Goal: Task Accomplishment & Management: Use online tool/utility

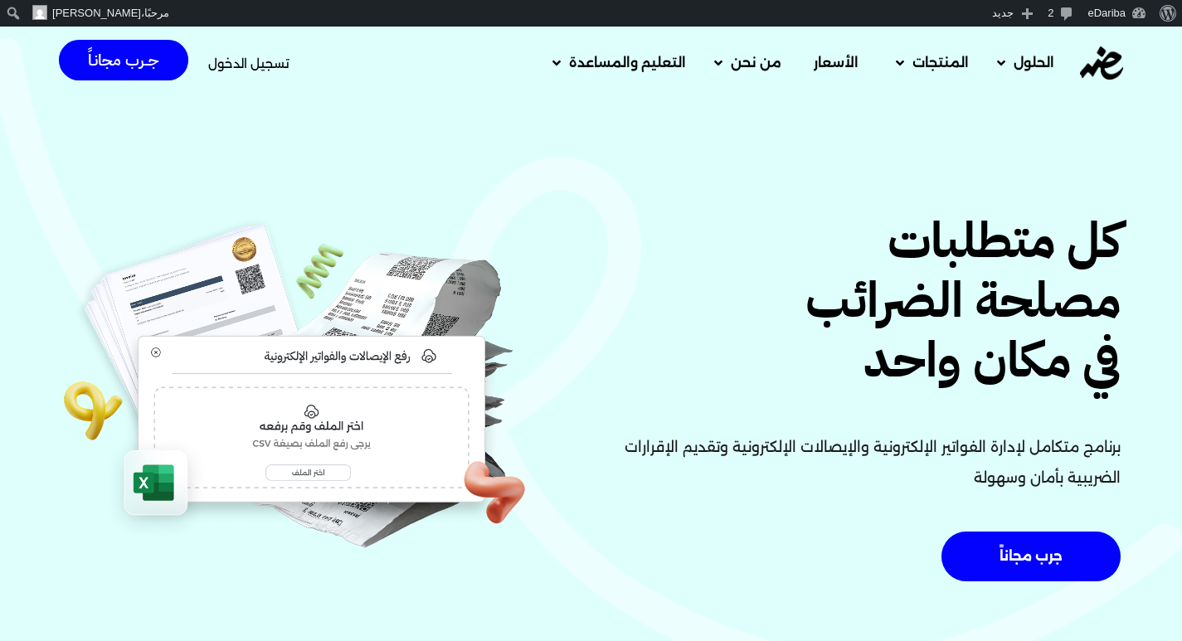
click at [286, 57] on span "تسجيل الدخول" at bounding box center [248, 63] width 81 height 12
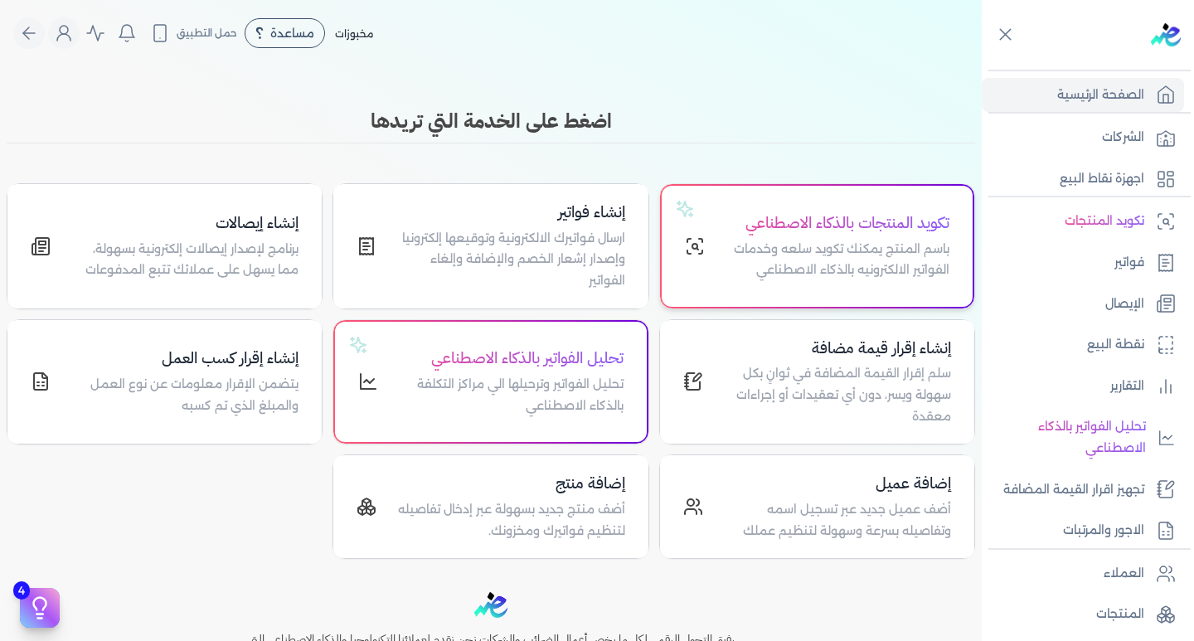
click at [753, 248] on p "باسم المنتج يمكنك تكويد سلعه وخدمات الفواتير الالكترونيه بالذكاء الاصطناعي" at bounding box center [837, 260] width 225 height 42
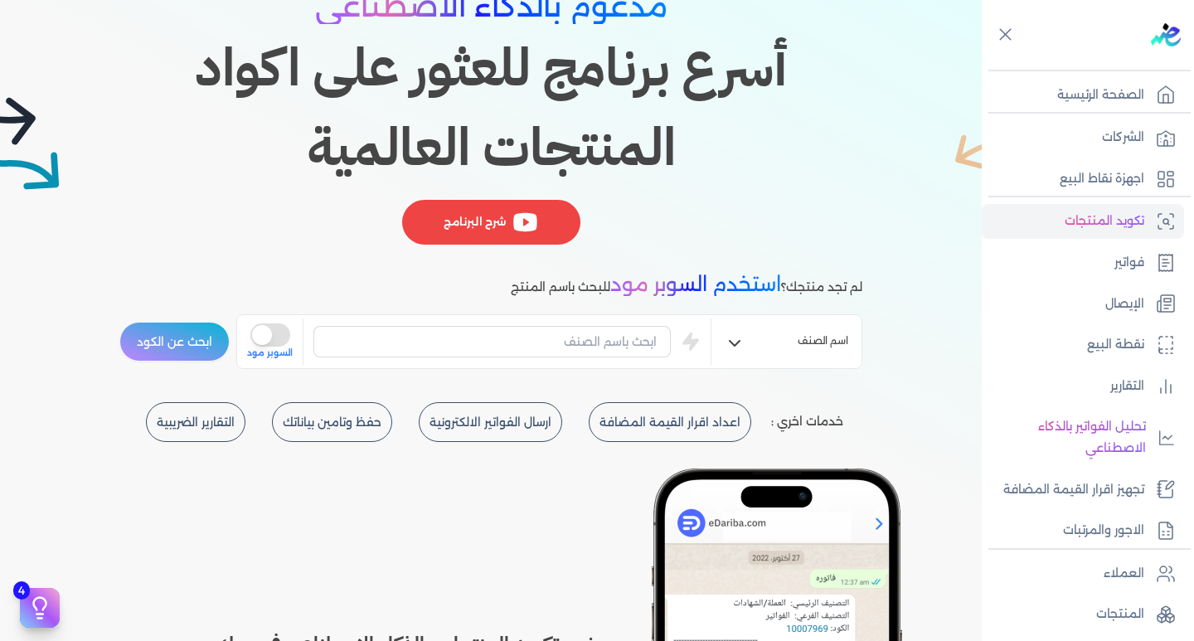
scroll to position [166, 0]
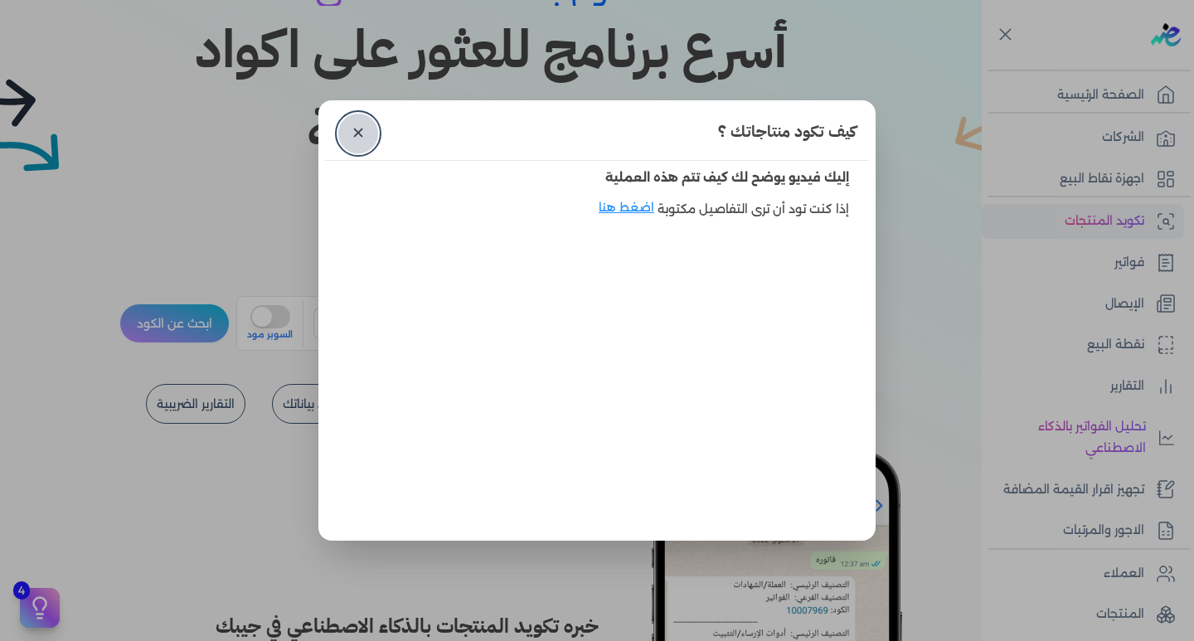
click at [350, 131] on link "✕" at bounding box center [358, 134] width 40 height 40
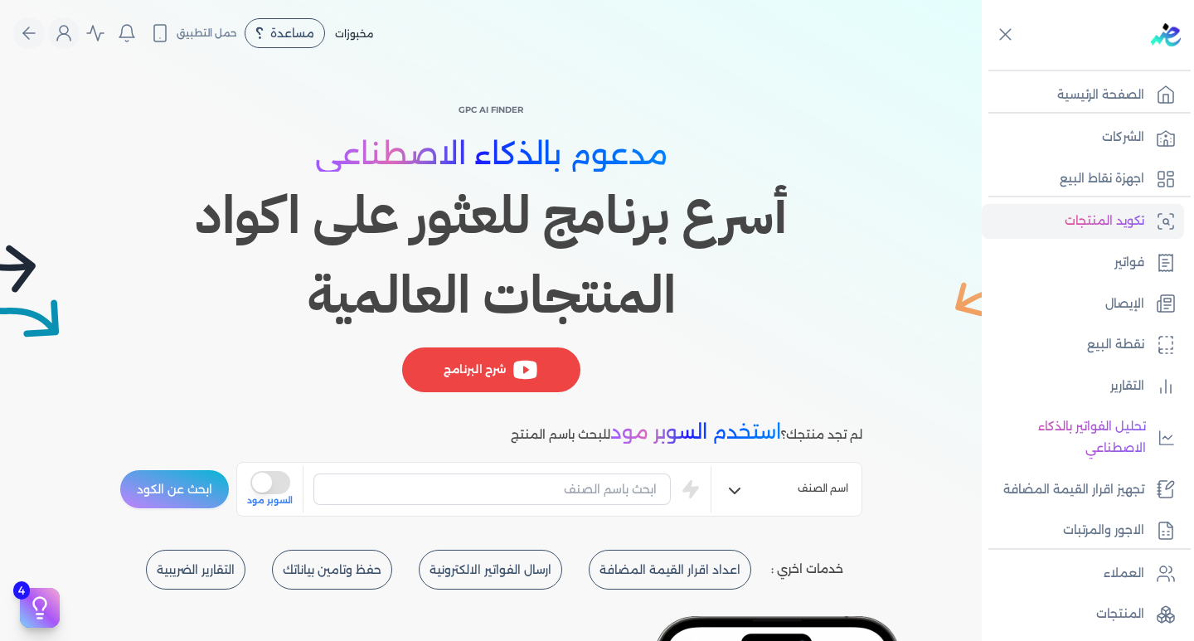
scroll to position [83, 0]
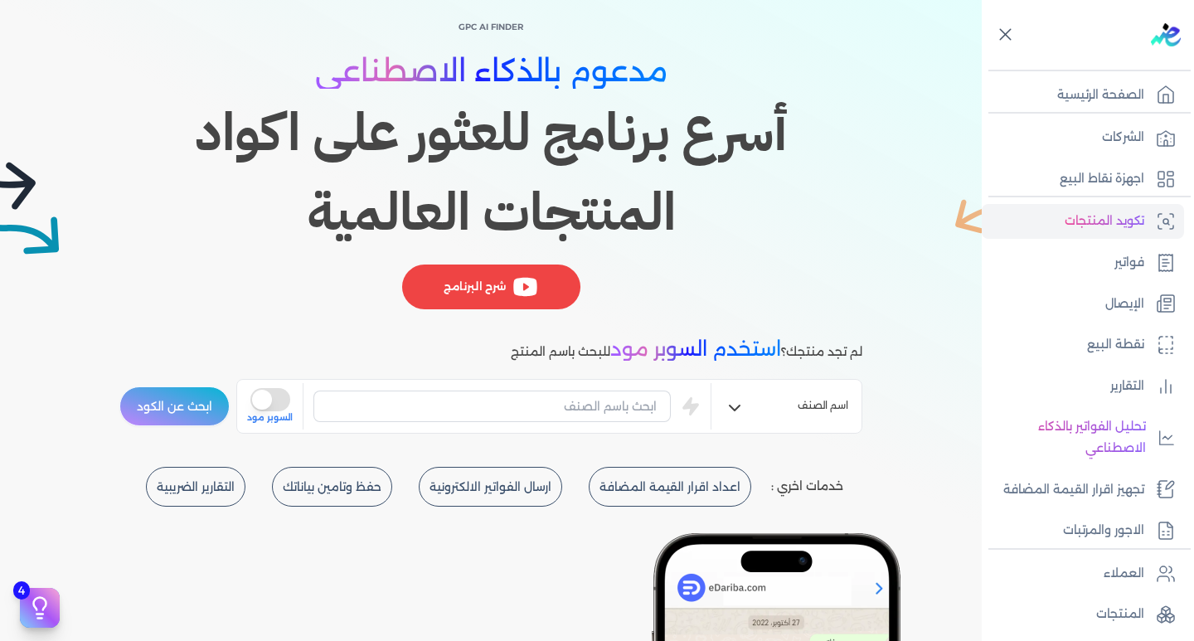
click at [1008, 36] on icon at bounding box center [1005, 35] width 11 height 11
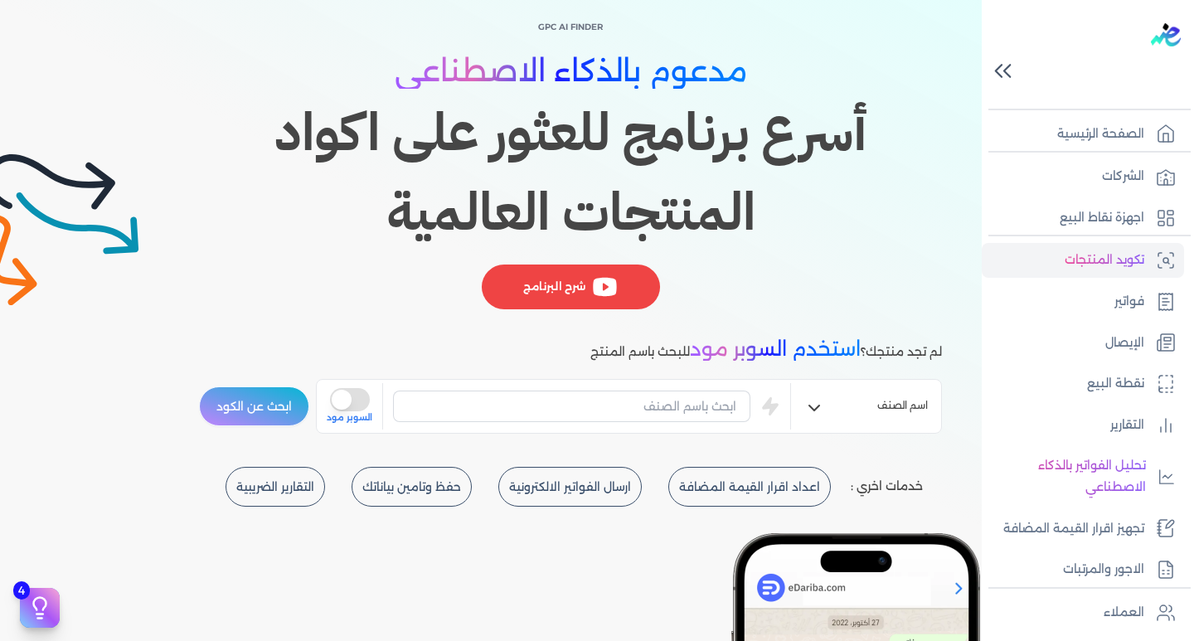
click at [1005, 72] on icon at bounding box center [1007, 71] width 6 height 12
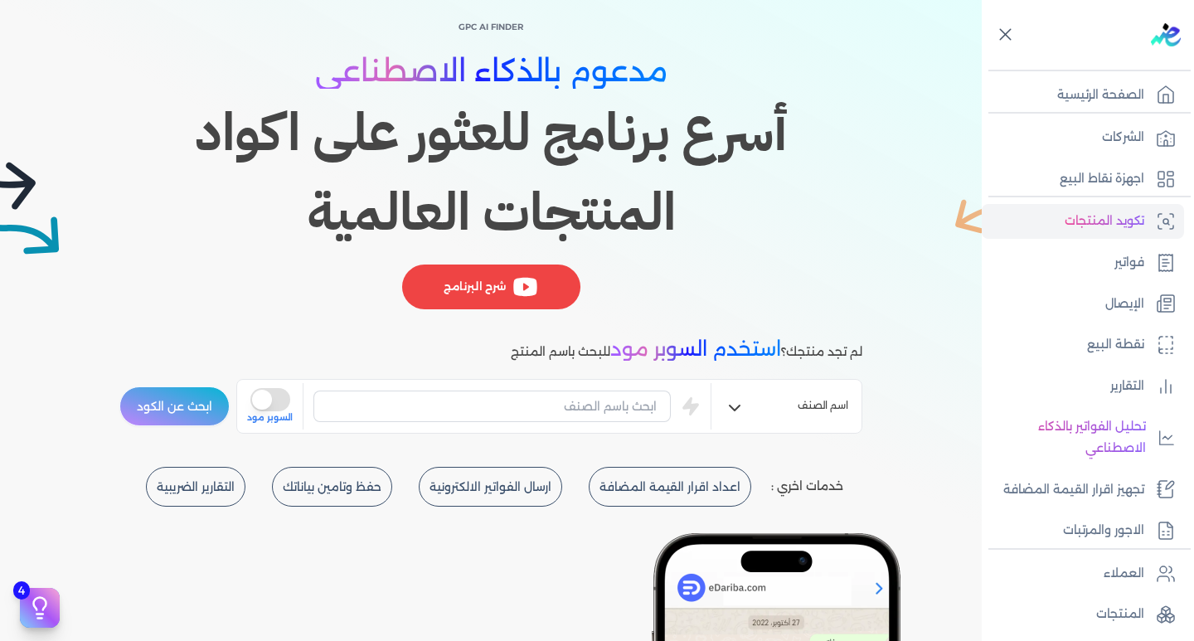
click at [1014, 38] on icon at bounding box center [1005, 34] width 21 height 21
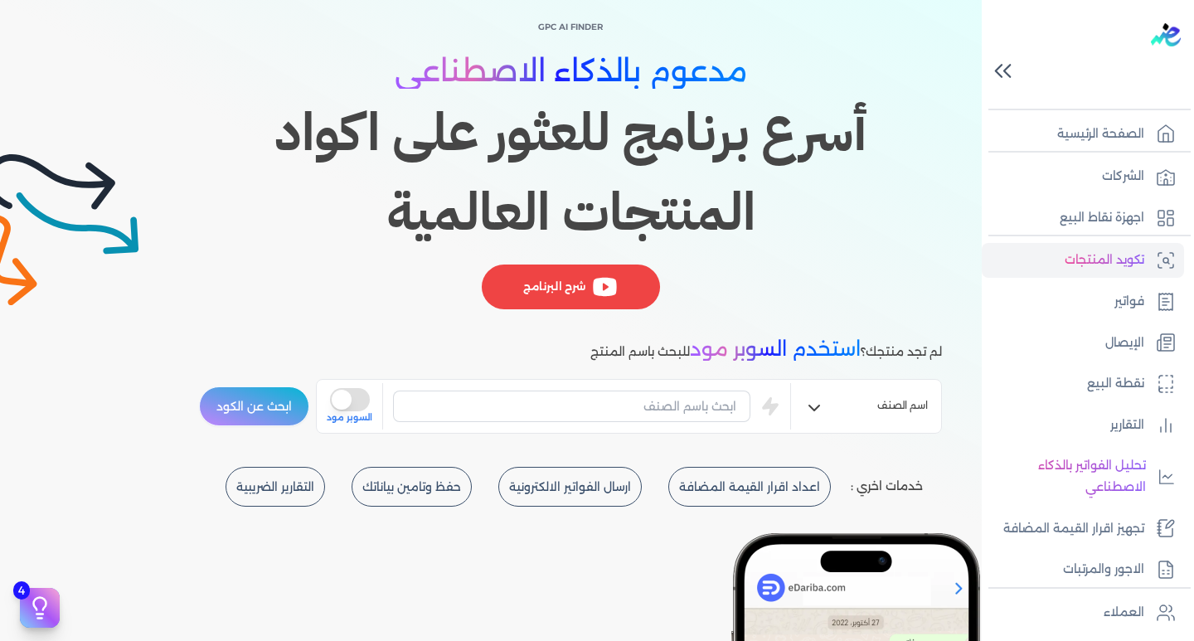
click at [997, 69] on icon at bounding box center [999, 71] width 6 height 12
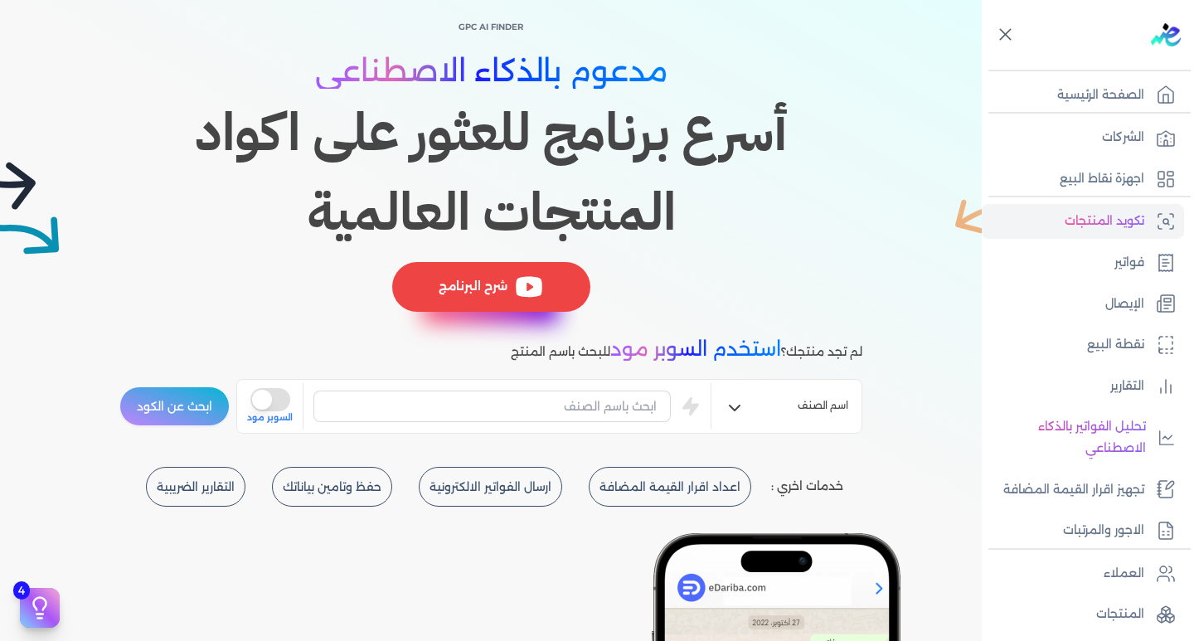
click at [454, 287] on div "شرح البرنامج" at bounding box center [491, 287] width 198 height 50
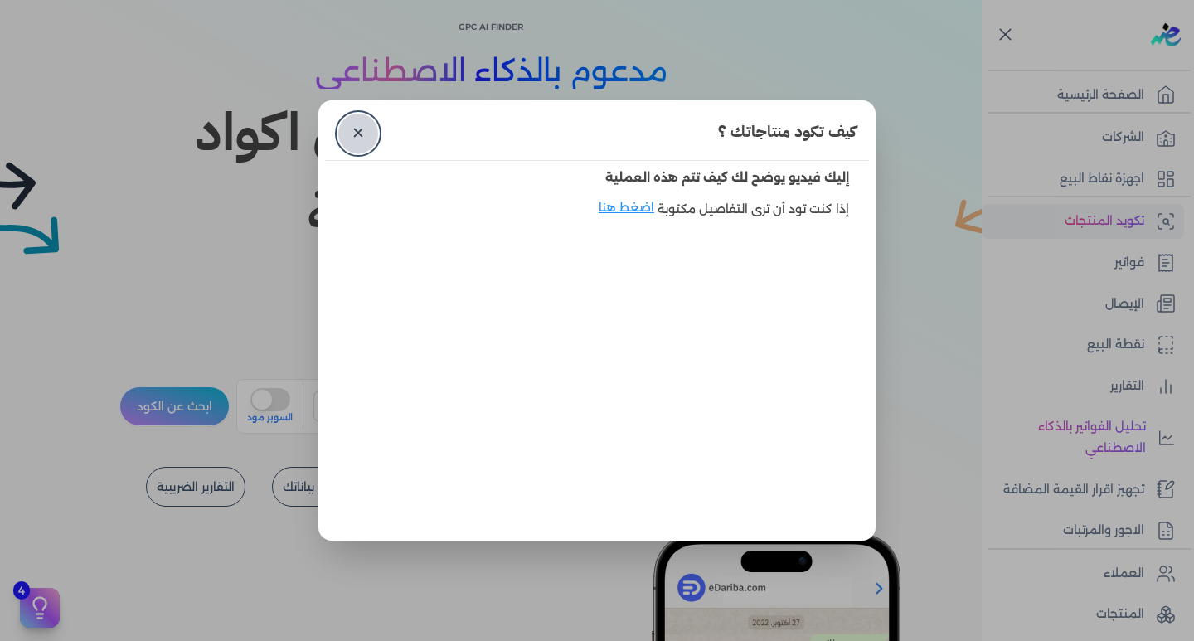
click at [357, 119] on link "✕" at bounding box center [358, 134] width 40 height 40
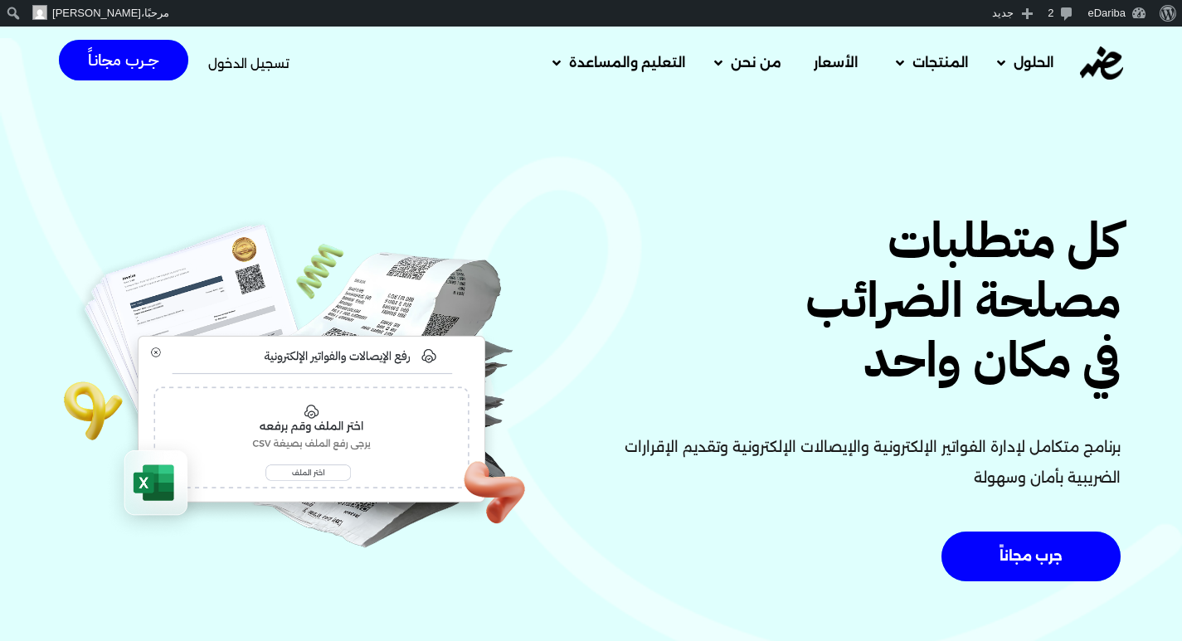
click at [218, 58] on span "تسجيل الدخول" at bounding box center [248, 63] width 81 height 12
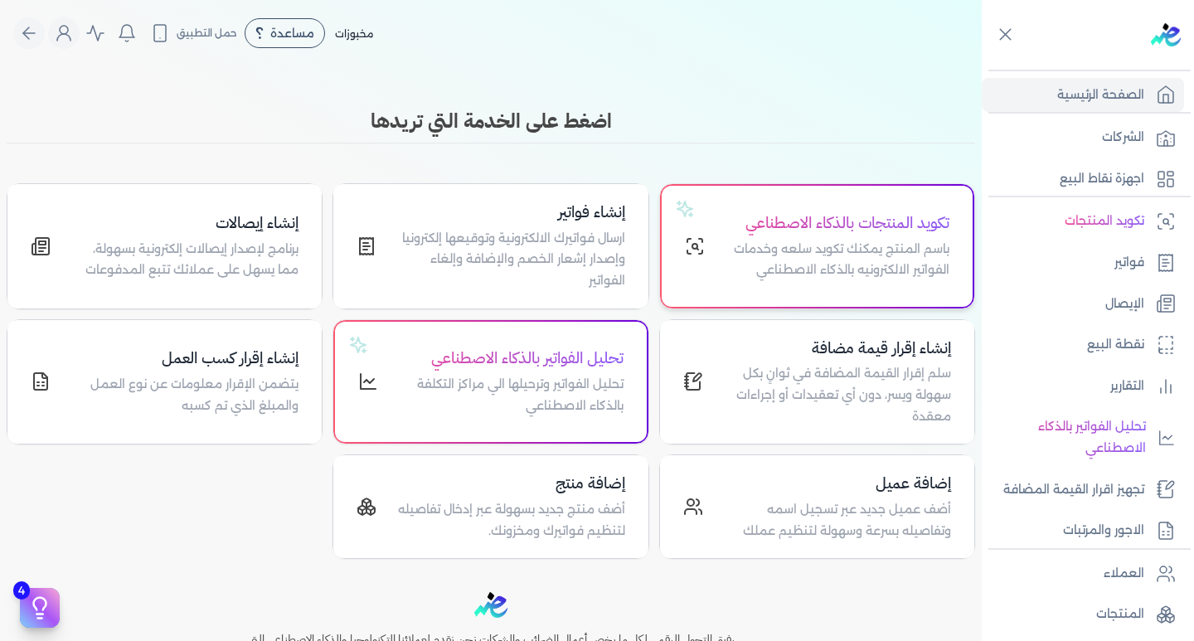
click at [773, 262] on p "باسم المنتج يمكنك تكويد سلعه وخدمات الفواتير الالكترونيه بالذكاء الاصطناعي" at bounding box center [837, 260] width 225 height 42
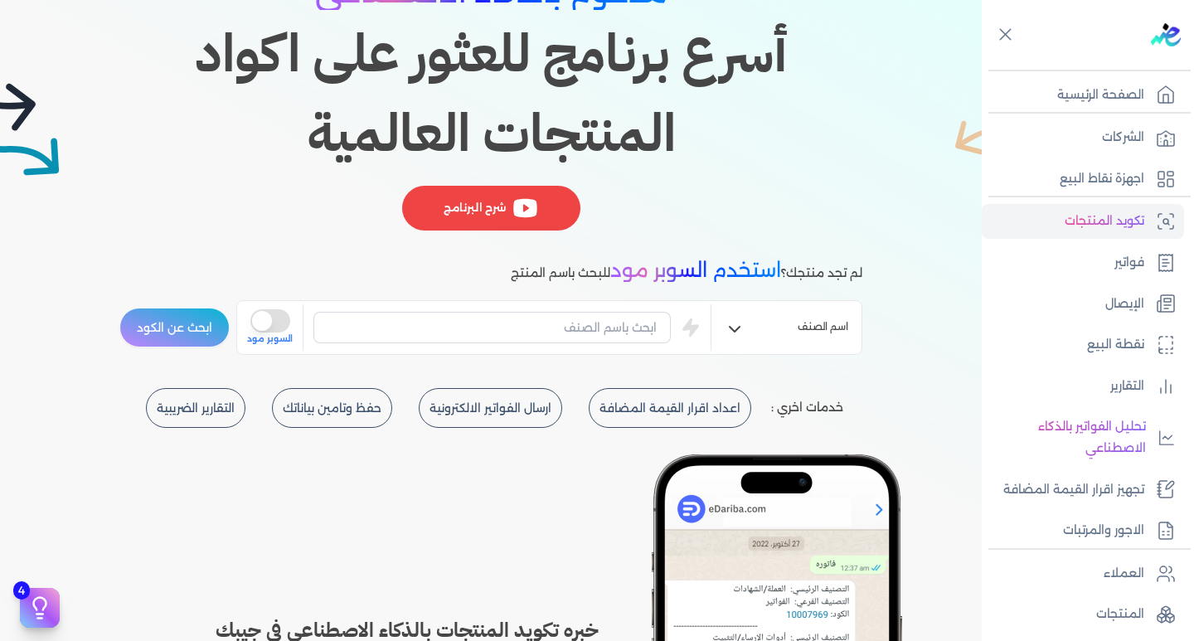
scroll to position [166, 0]
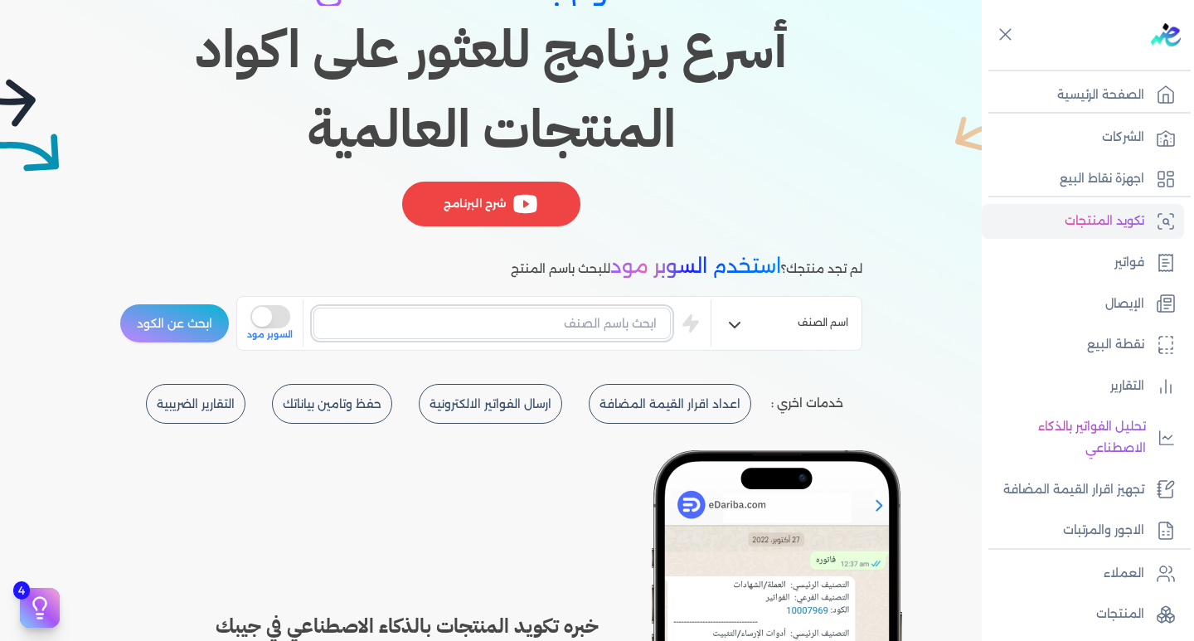
click at [585, 325] on input "text" at bounding box center [492, 324] width 357 height 32
type input "نجيلة صناعي"
click at [161, 323] on button "ابحث عن الكود" at bounding box center [174, 324] width 110 height 40
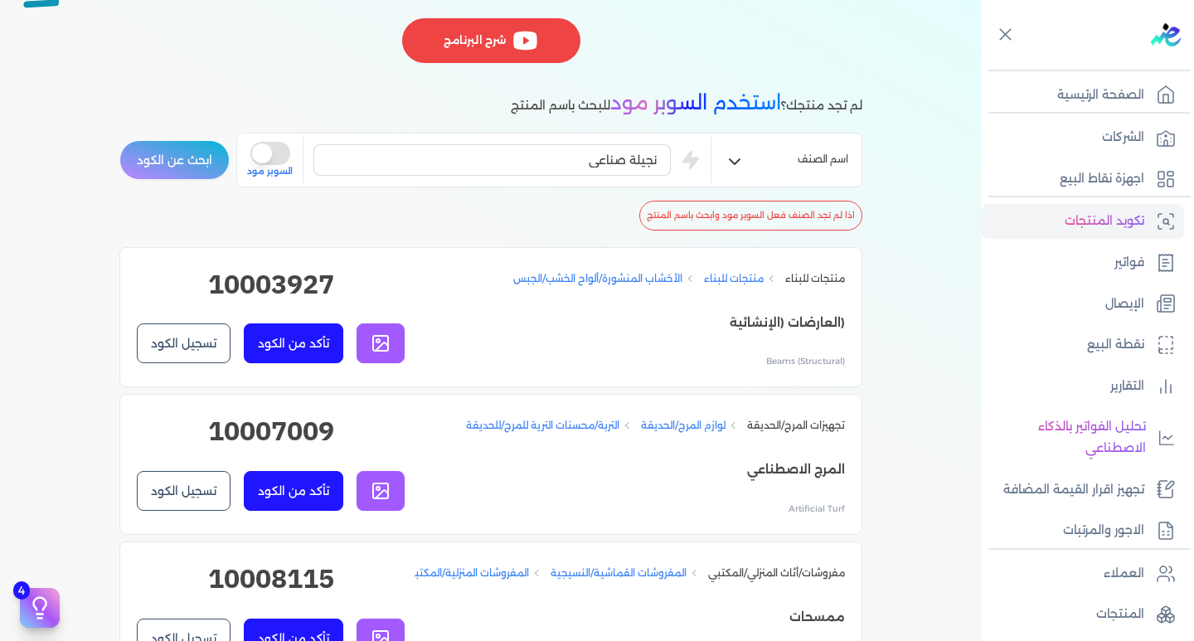
scroll to position [332, 0]
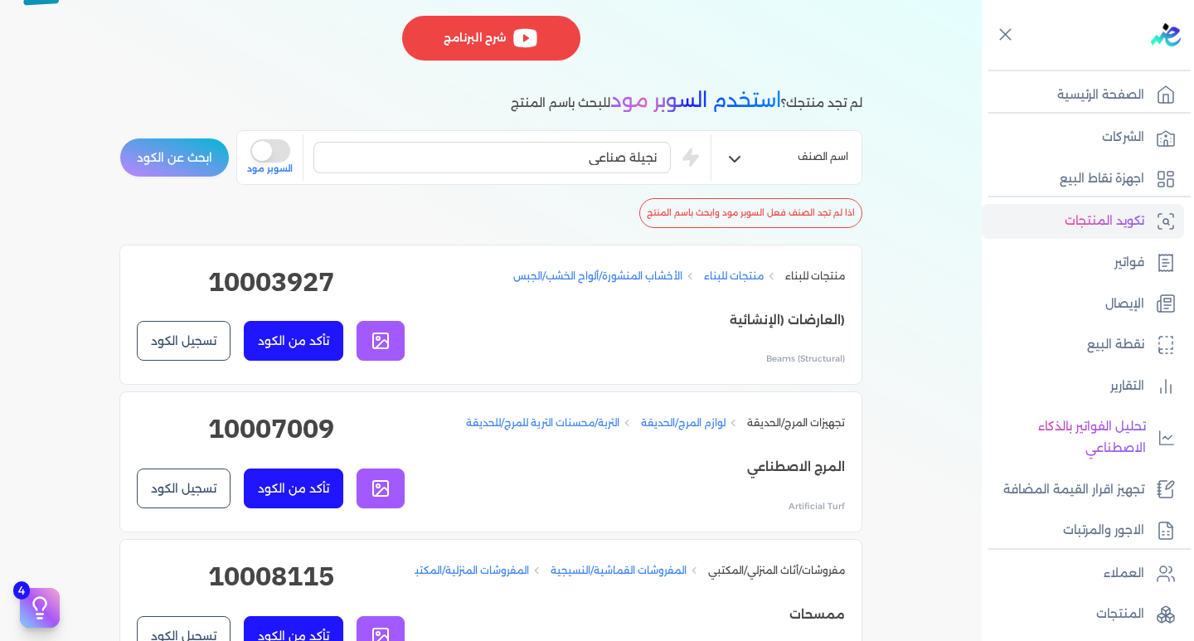
click at [683, 427] on link "لوازم المرج/الحديقة" at bounding box center [683, 423] width 85 height 15
click at [682, 421] on link "لوازم المرج/الحديقة" at bounding box center [683, 423] width 85 height 15
click at [595, 422] on link "التربة/محسنات الترية للمرج/للحديقة" at bounding box center [542, 423] width 153 height 15
click at [615, 424] on link "التربة/محسنات الترية للمرج/للحديقة" at bounding box center [542, 423] width 153 height 15
click at [627, 424] on li "التربة/محسنات الترية للمرج/للحديقة" at bounding box center [553, 423] width 175 height 15
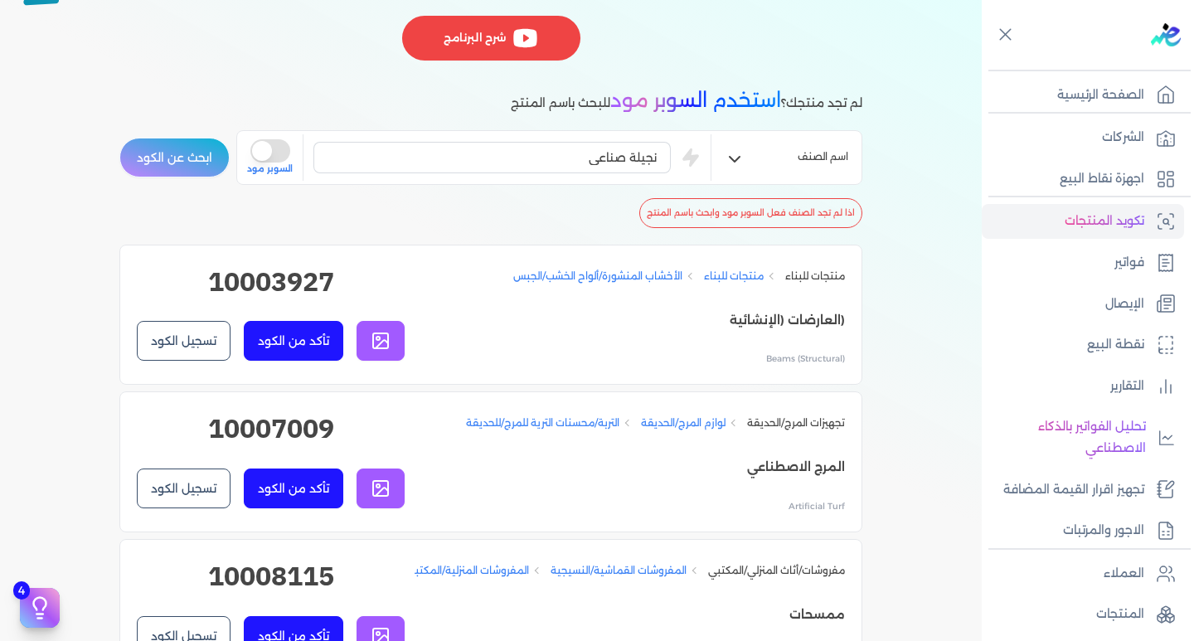
drag, startPoint x: 742, startPoint y: 428, endPoint x: 681, endPoint y: 411, distance: 63.6
click at [730, 424] on li "لوازم المرج/الحديقة" at bounding box center [694, 423] width 106 height 15
drag, startPoint x: 615, startPoint y: 407, endPoint x: 552, endPoint y: 411, distance: 63.1
click at [600, 539] on li "تجهيزات المرج/الحديقة لوازم المرج/الحديقة التربة/محسنات الترية للمرج/للحديقة ال…" at bounding box center [490, 609] width 743 height 141
drag, startPoint x: 544, startPoint y: 415, endPoint x: 513, endPoint y: 421, distance: 32.0
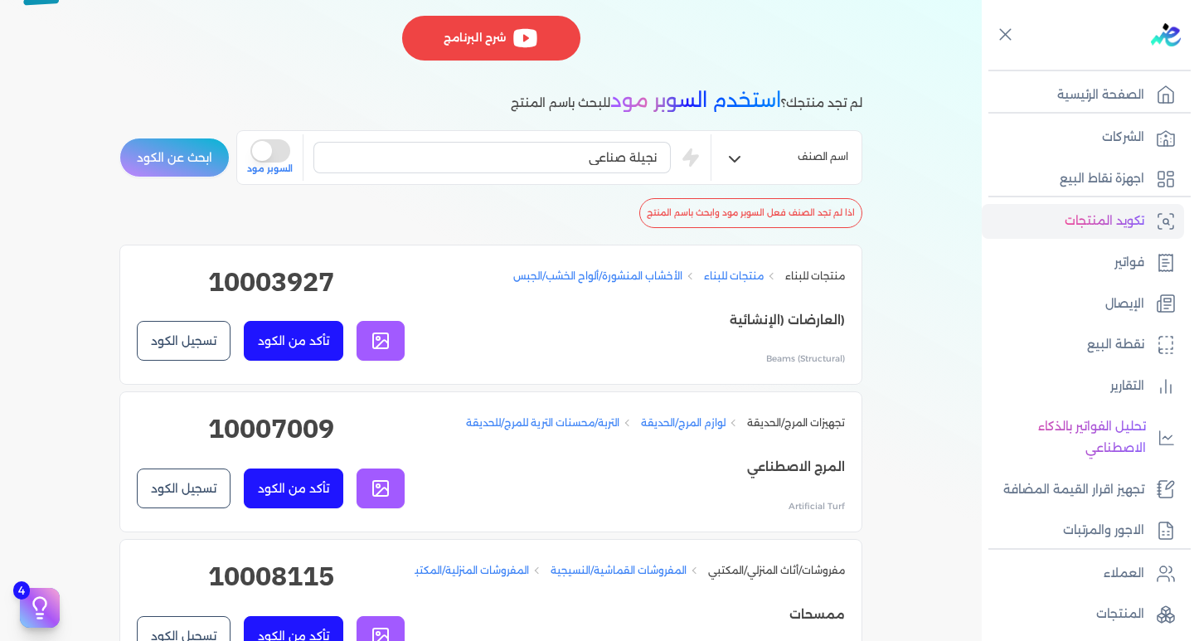
click at [537, 419] on div "تجهيزات المرج/الحديقة لوازم المرج/الحديقة التربة/محسنات الترية للمرج/للحديقة" at bounding box center [655, 423] width 379 height 28
click at [510, 421] on link "التربة/محسنات الترية للمرج/للحديقة" at bounding box center [542, 423] width 153 height 15
drag, startPoint x: 493, startPoint y: 423, endPoint x: 480, endPoint y: 424, distance: 12.5
click at [491, 424] on link "التربة/محسنات الترية للمرج/للحديقة" at bounding box center [542, 423] width 153 height 15
click at [479, 424] on link "التربة/محسنات الترية للمرج/للحديقة" at bounding box center [542, 423] width 153 height 15
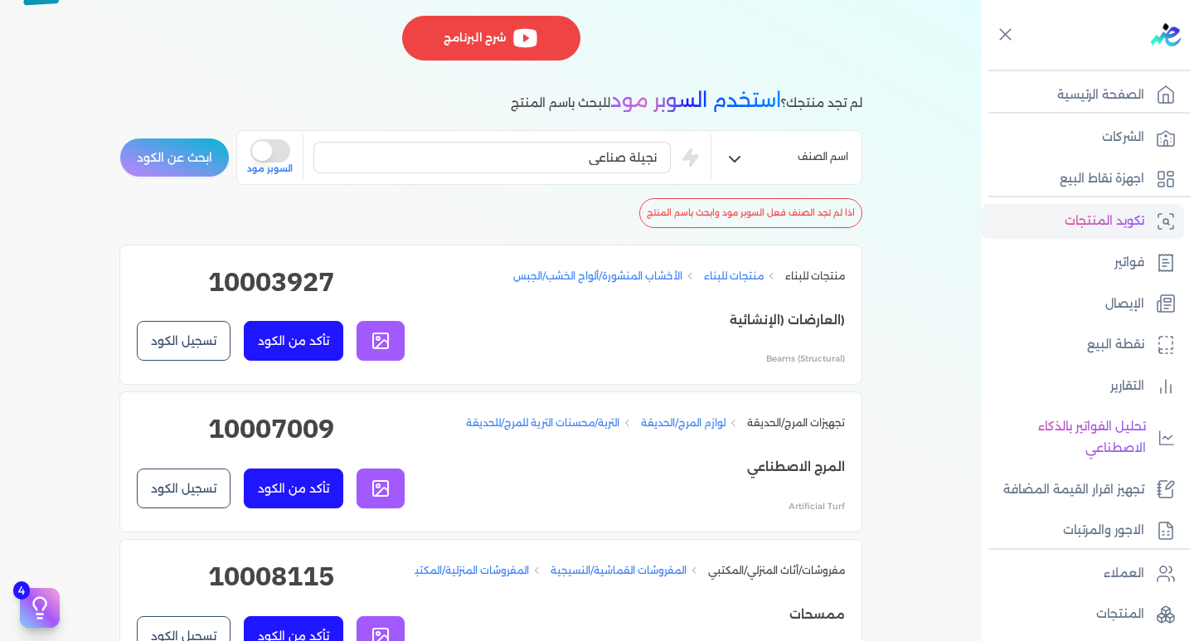
drag, startPoint x: 634, startPoint y: 435, endPoint x: 644, endPoint y: 435, distance: 10.0
click at [635, 435] on div "تجهيزات المرج/الحديقة لوازم المرج/الحديقة التربة/محسنات الترية للمرج/للحديقة" at bounding box center [655, 423] width 379 height 28
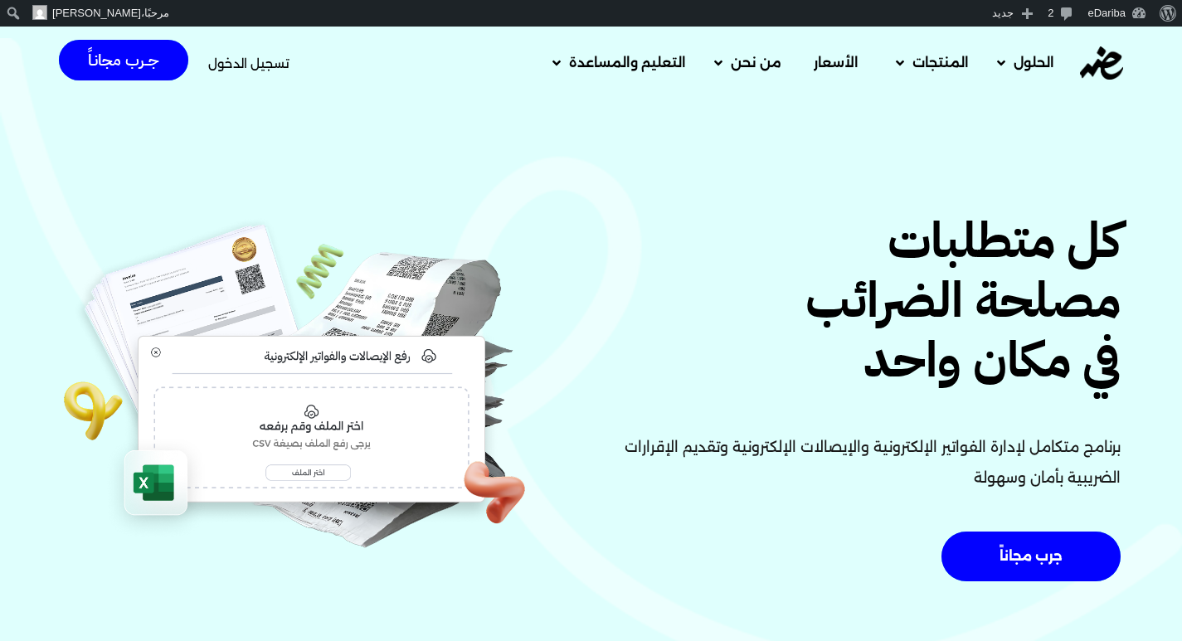
click at [266, 65] on span "تسجيل الدخول" at bounding box center [248, 63] width 81 height 12
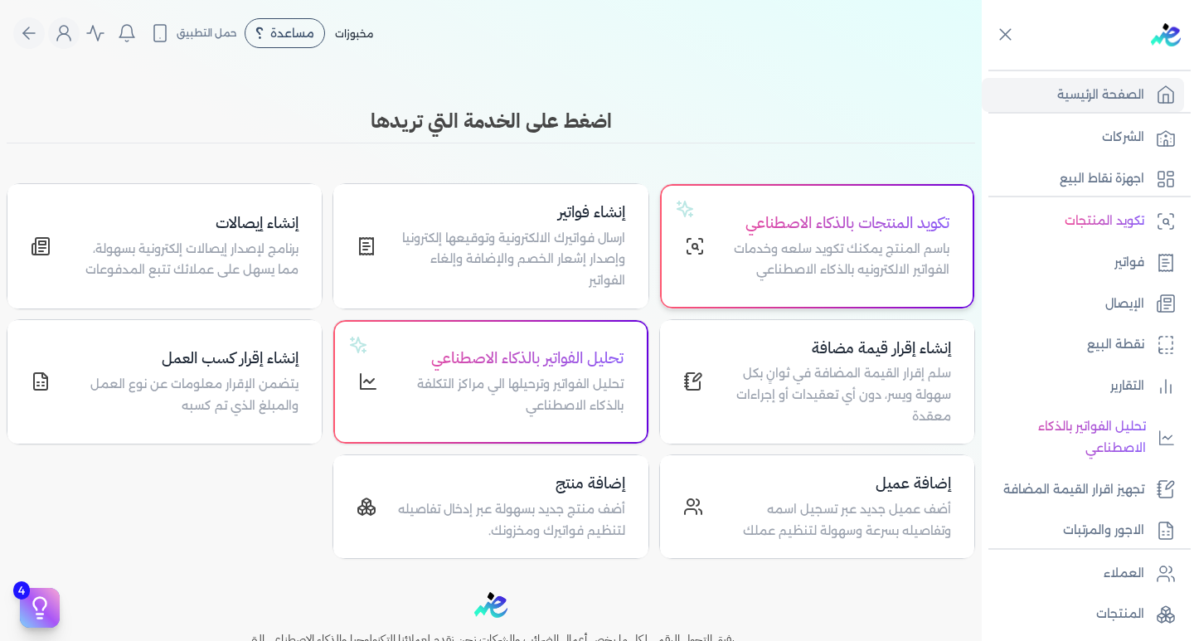
click at [844, 237] on div "تكويد المنتجات بالذكاء الاصطناعي باسم المنتج يمكنك تكويد سلعه وخدمات الفواتير ا…" at bounding box center [837, 247] width 225 height 70
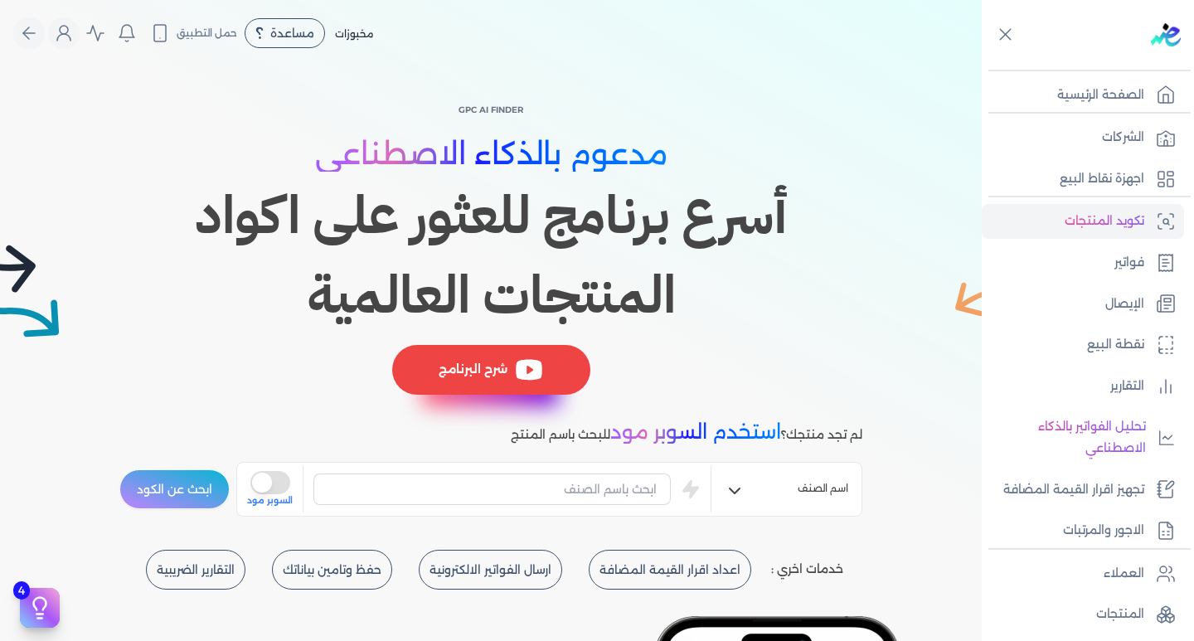
click at [543, 361] on icon at bounding box center [529, 370] width 30 height 30
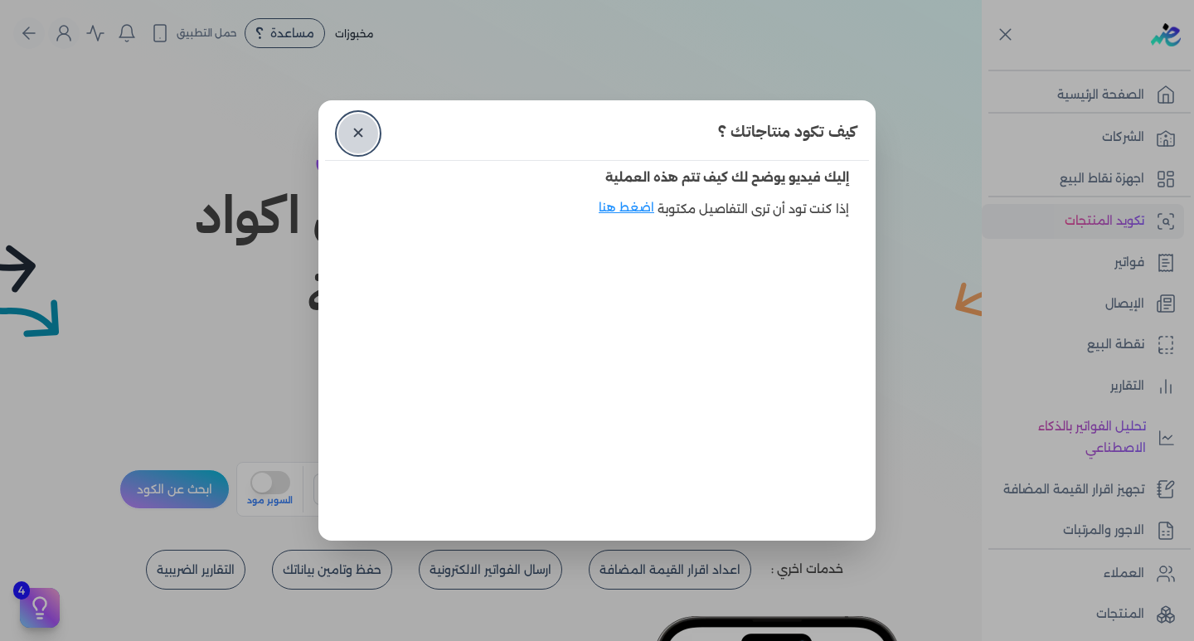
click at [352, 123] on link "✕" at bounding box center [358, 134] width 40 height 40
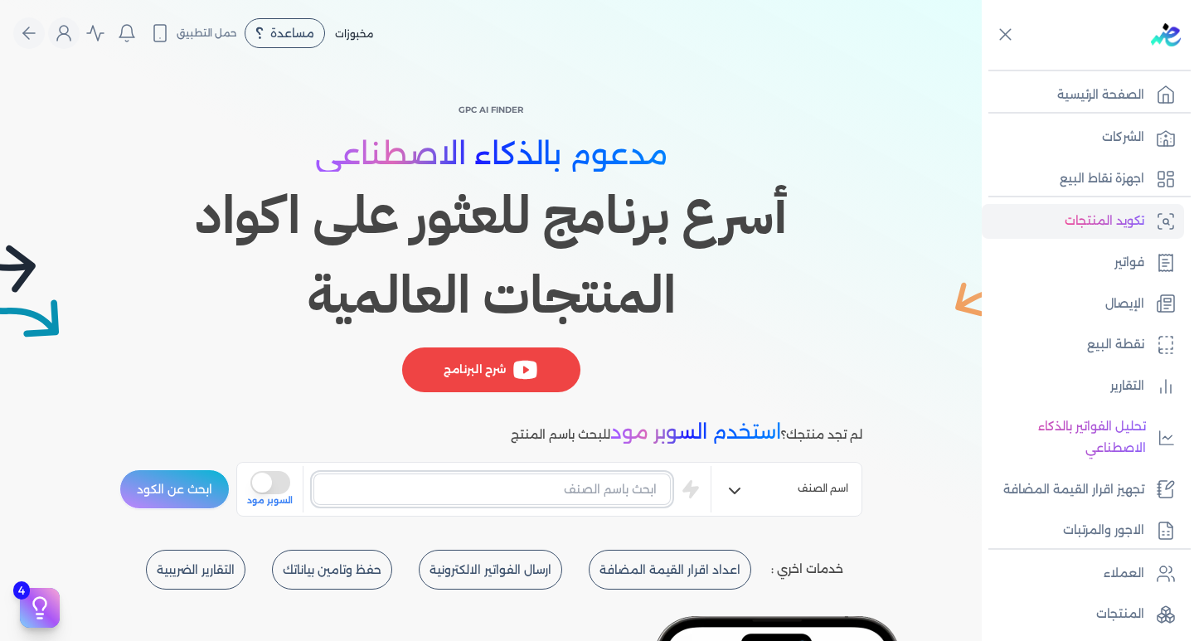
drag, startPoint x: 546, startPoint y: 485, endPoint x: 508, endPoint y: 508, distance: 44.2
click at [546, 485] on input "text" at bounding box center [492, 490] width 357 height 32
type input "نجيلة صناعي"
click at [186, 485] on button "ابحث عن الكود" at bounding box center [174, 489] width 110 height 40
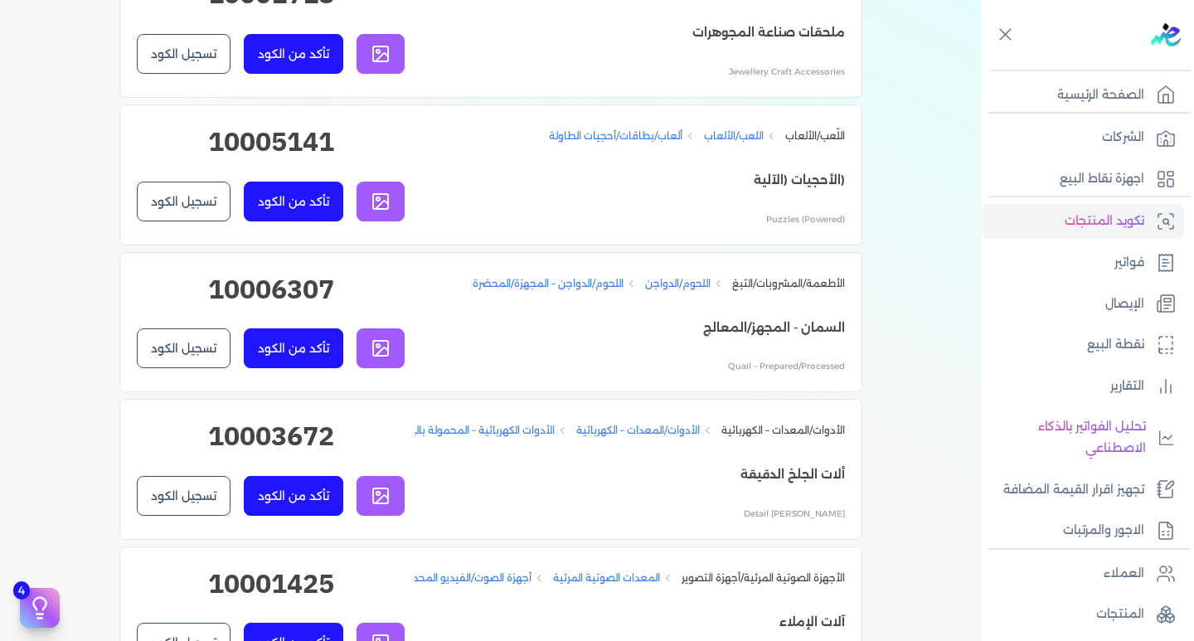
scroll to position [1825, 0]
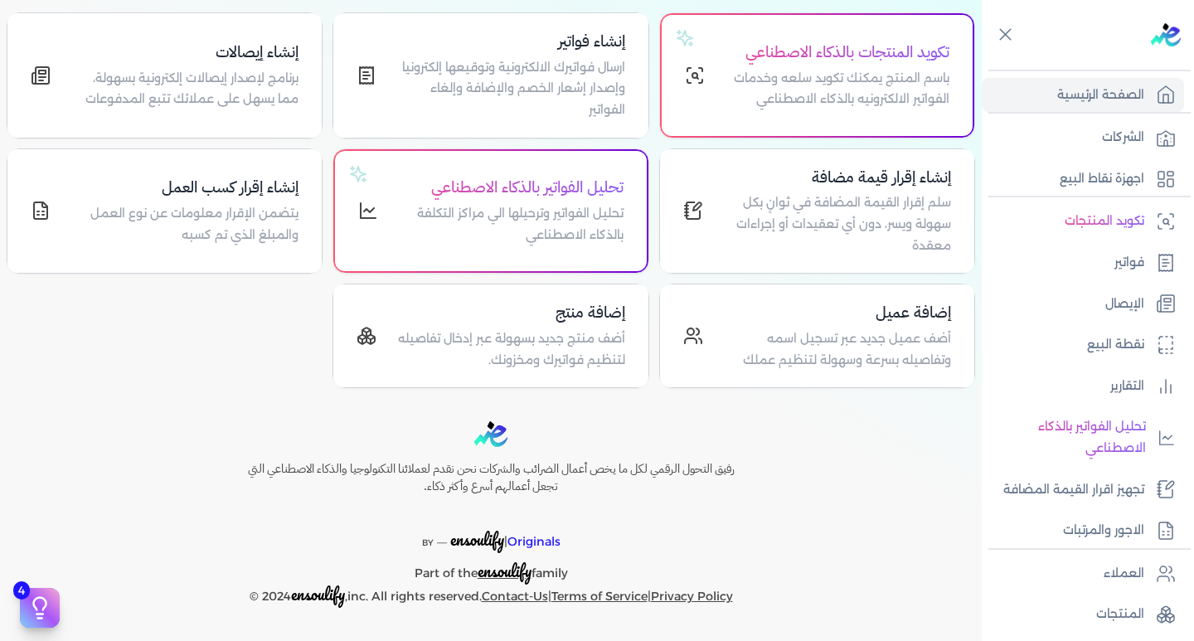
scroll to position [171, 0]
click at [745, 105] on p "باسم المنتج يمكنك تكويد سلعه وخدمات الفواتير الالكترونيه بالذكاء الاصطناعي" at bounding box center [837, 89] width 225 height 42
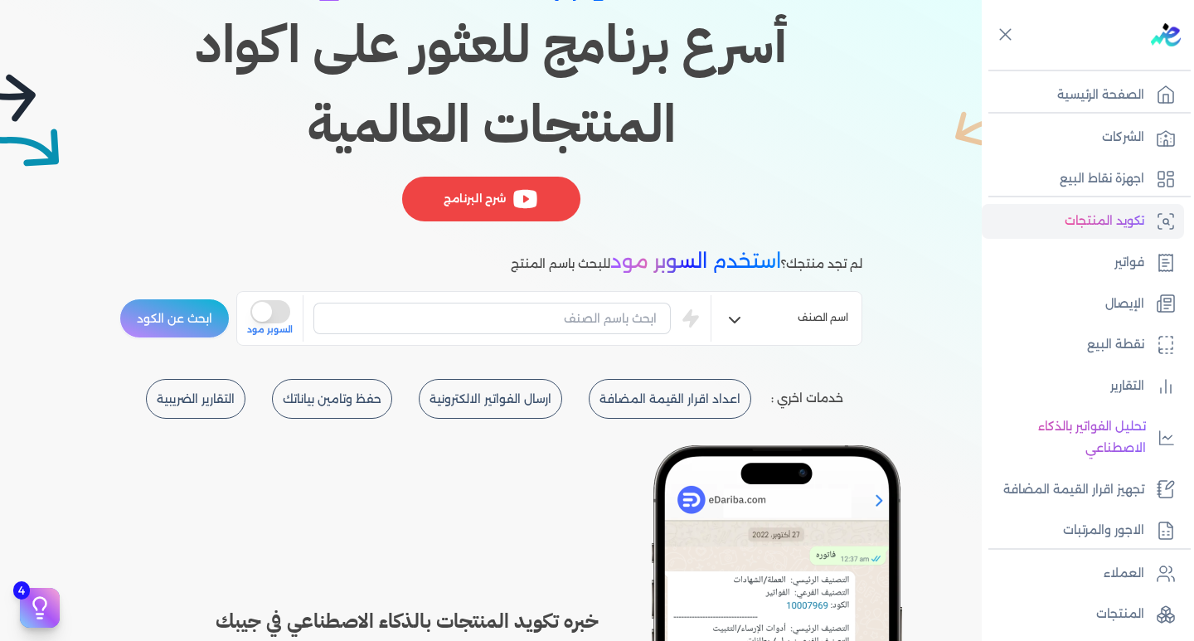
scroll to position [131, 0]
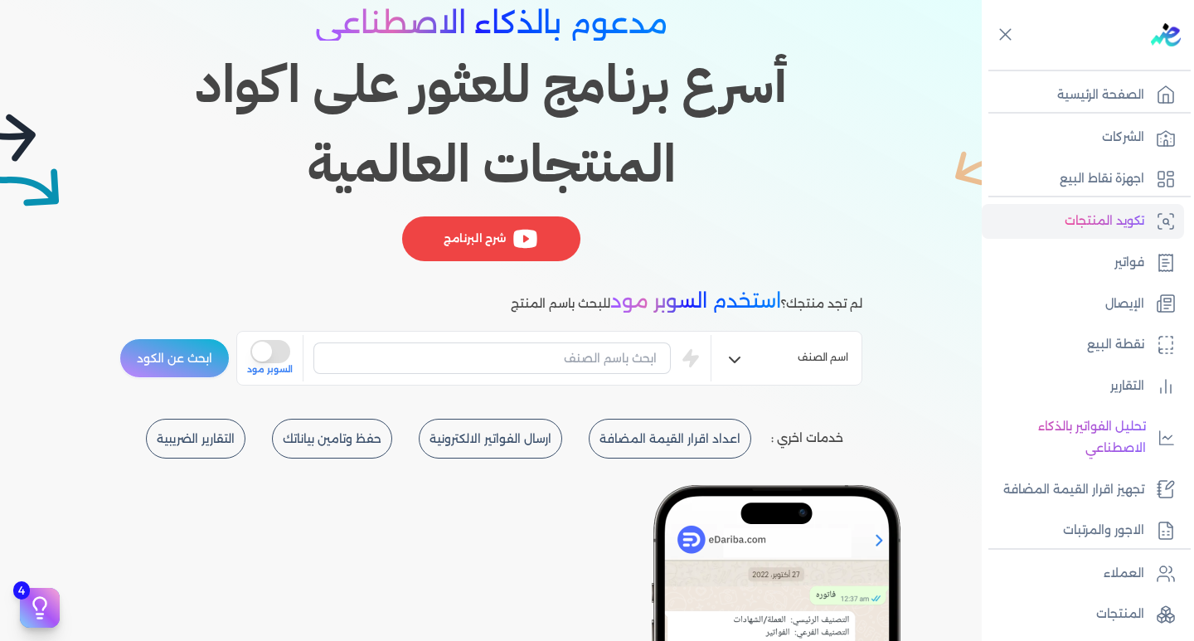
click at [735, 357] on icon "button" at bounding box center [735, 360] width 20 height 20
click at [734, 398] on li "اسم الصنف" at bounding box center [787, 404] width 150 height 28
click at [563, 350] on input "text" at bounding box center [492, 359] width 357 height 32
click at [611, 365] on input "text" at bounding box center [492, 359] width 357 height 32
click at [639, 362] on input "text" at bounding box center [492, 359] width 357 height 32
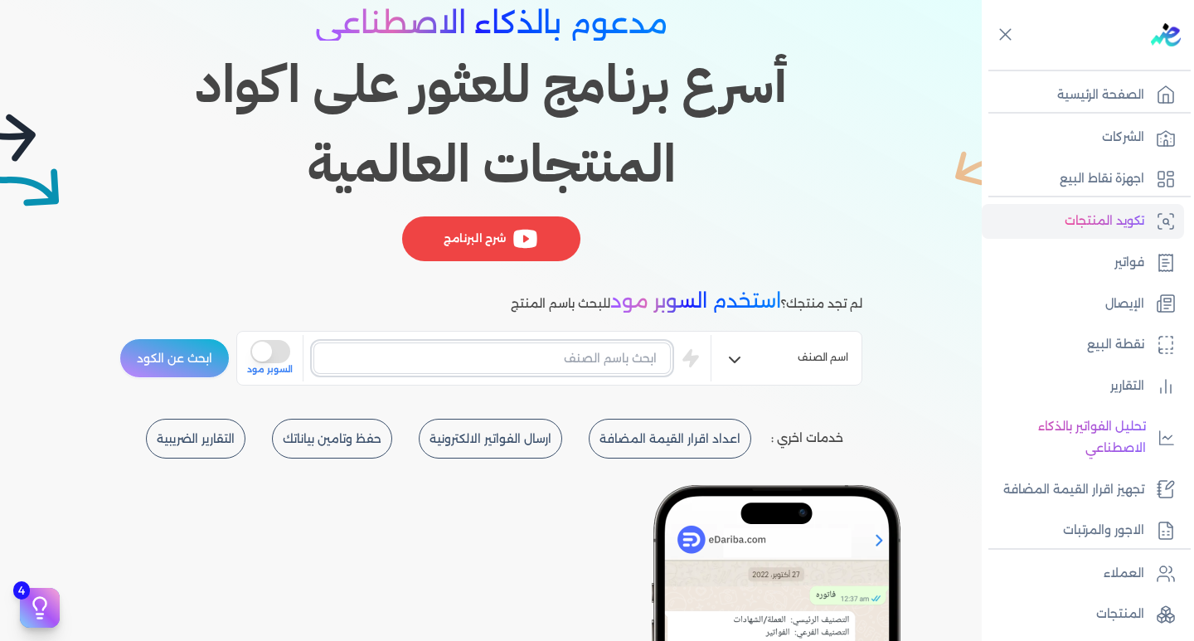
click at [652, 359] on input "text" at bounding box center [492, 359] width 357 height 32
click at [119, 338] on button "ابحث عن الكود" at bounding box center [174, 358] width 110 height 40
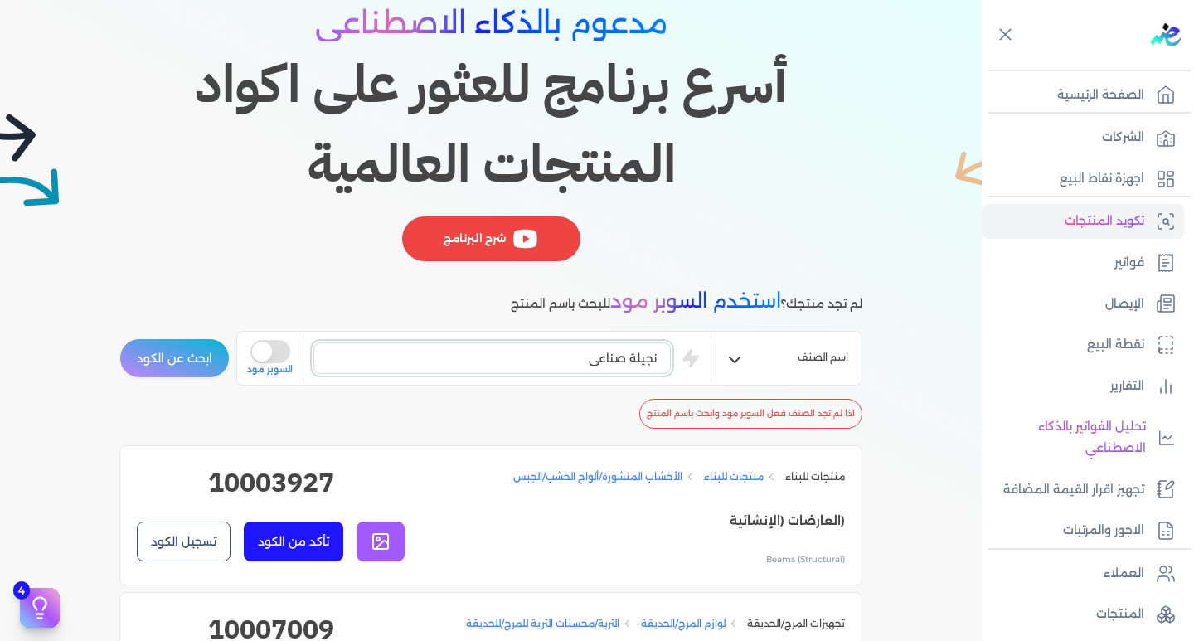
scroll to position [546, 0]
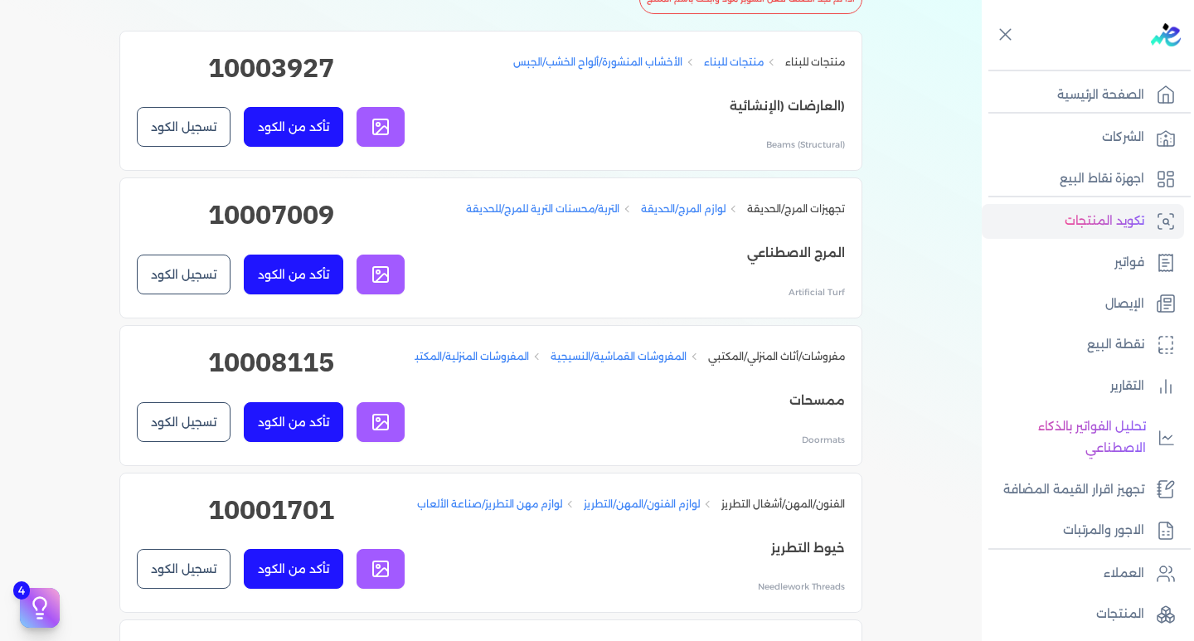
click at [385, 279] on icon at bounding box center [381, 275] width 20 height 20
click at [295, 281] on button "تأكد من الكود" at bounding box center [294, 275] width 100 height 40
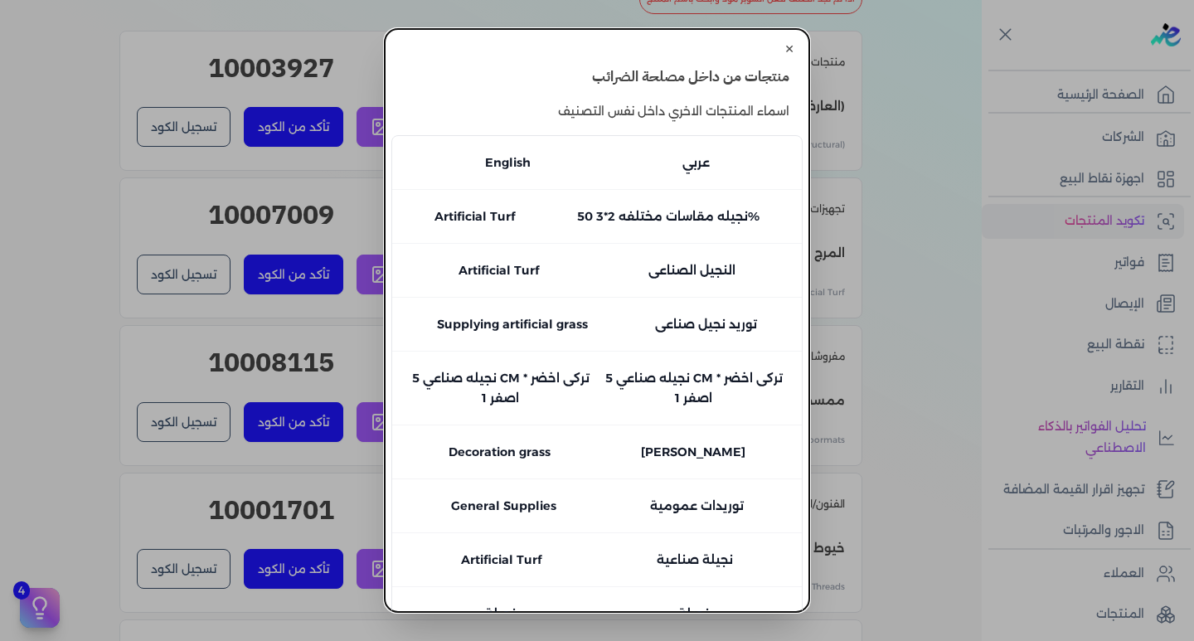
click at [789, 36] on button "✕" at bounding box center [789, 49] width 27 height 27
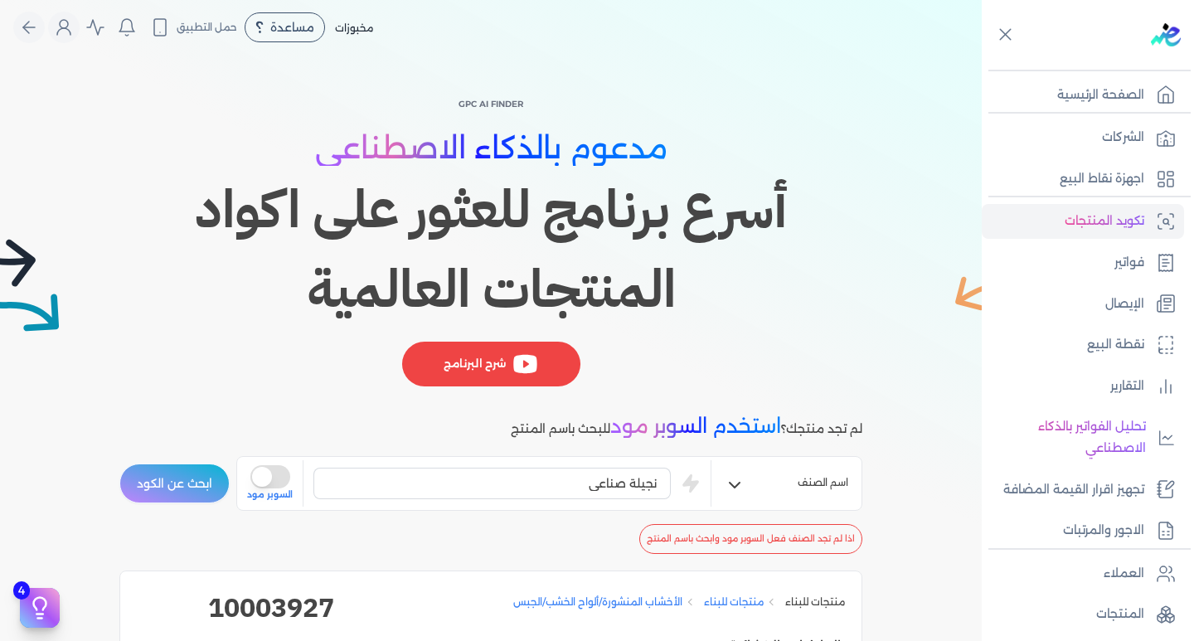
scroll to position [0, 0]
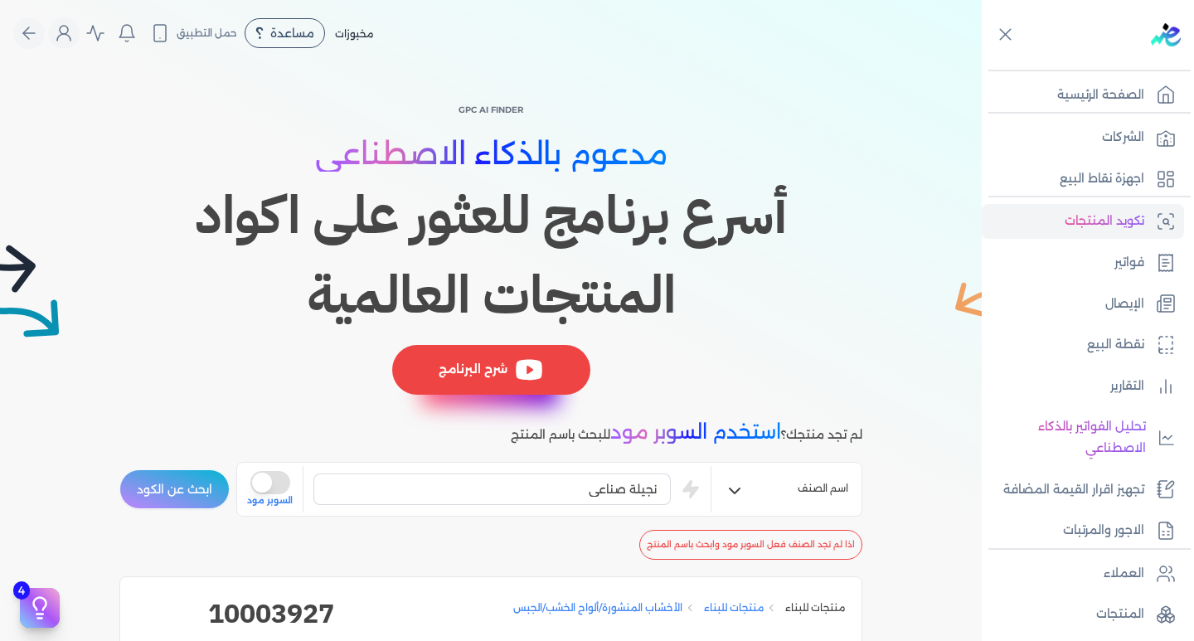
click at [544, 374] on icon at bounding box center [529, 370] width 30 height 30
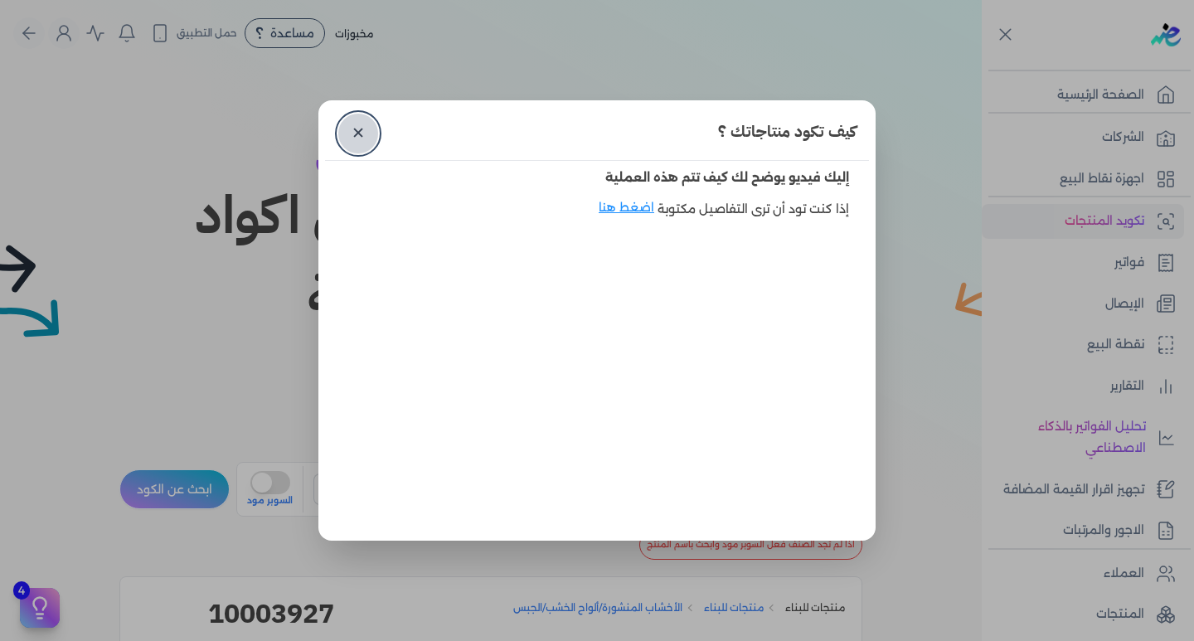
click at [345, 132] on link "✕" at bounding box center [358, 134] width 40 height 40
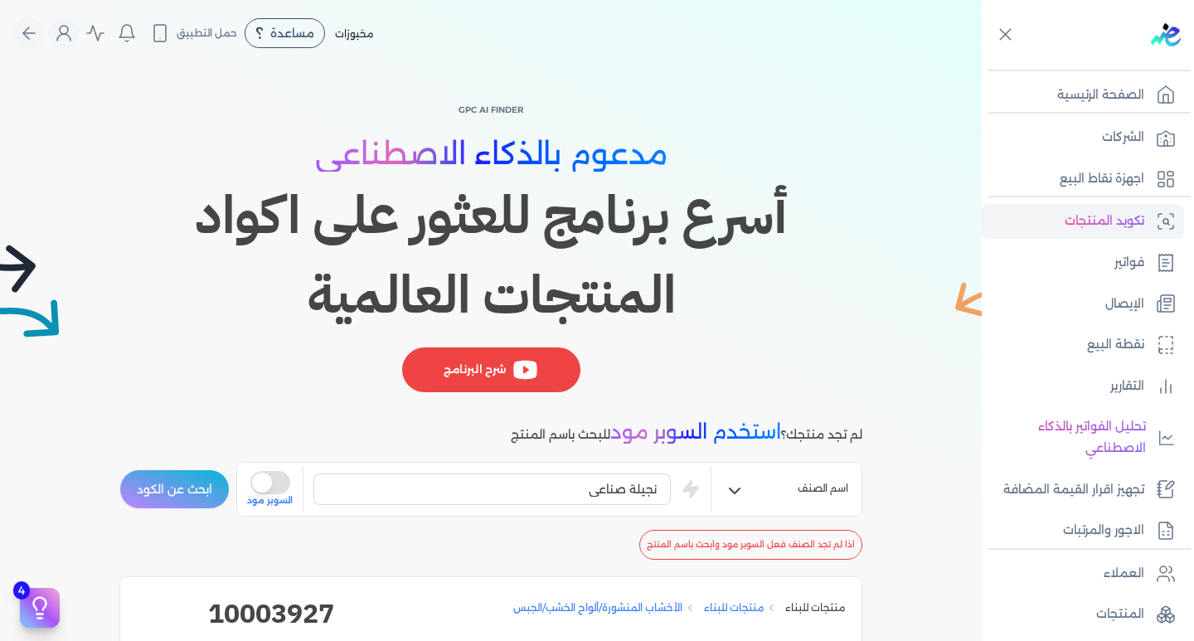
click at [500, 381] on div "شرح البرنامج" at bounding box center [490, 370] width 178 height 45
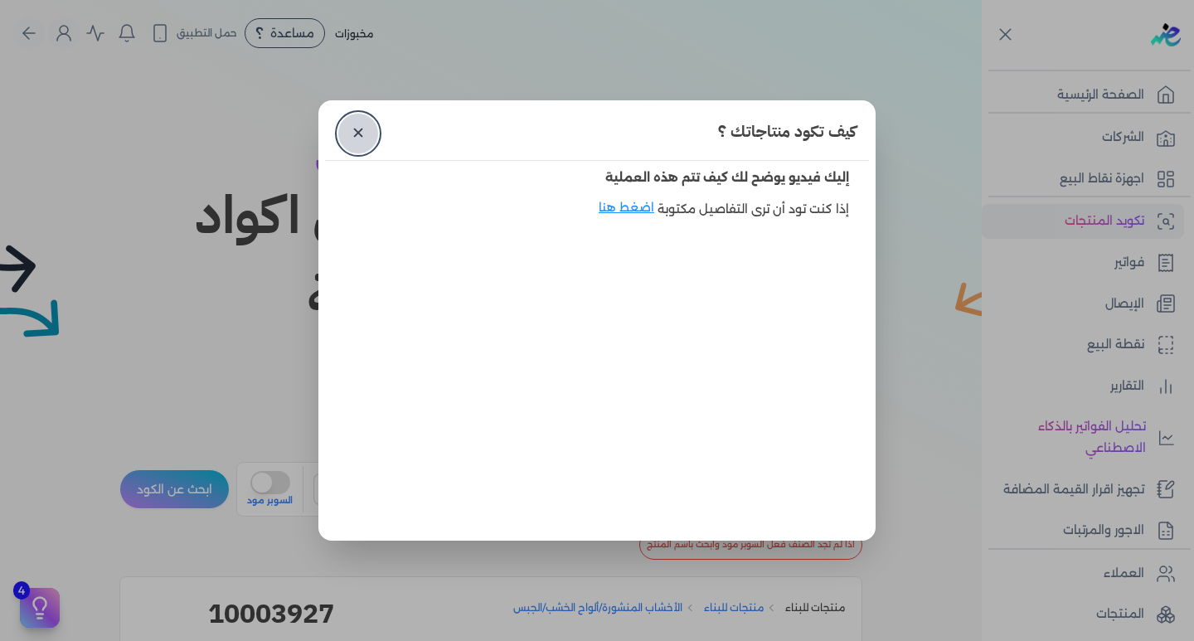
click at [347, 136] on link "✕" at bounding box center [358, 134] width 40 height 40
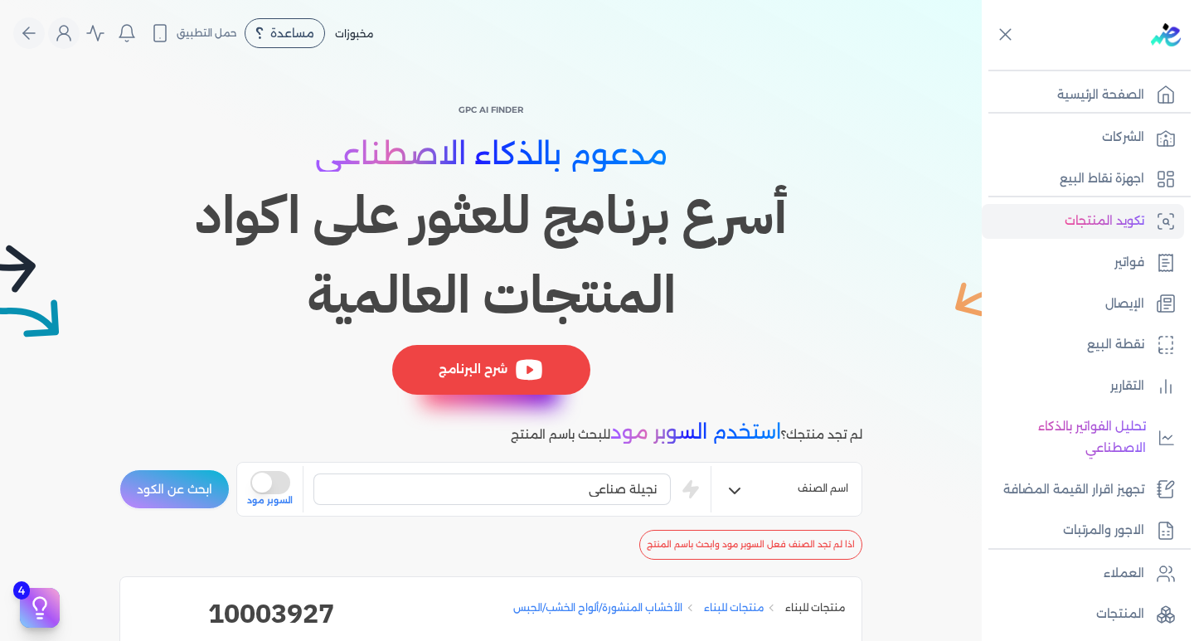
click at [505, 362] on div "شرح البرنامج" at bounding box center [491, 370] width 198 height 50
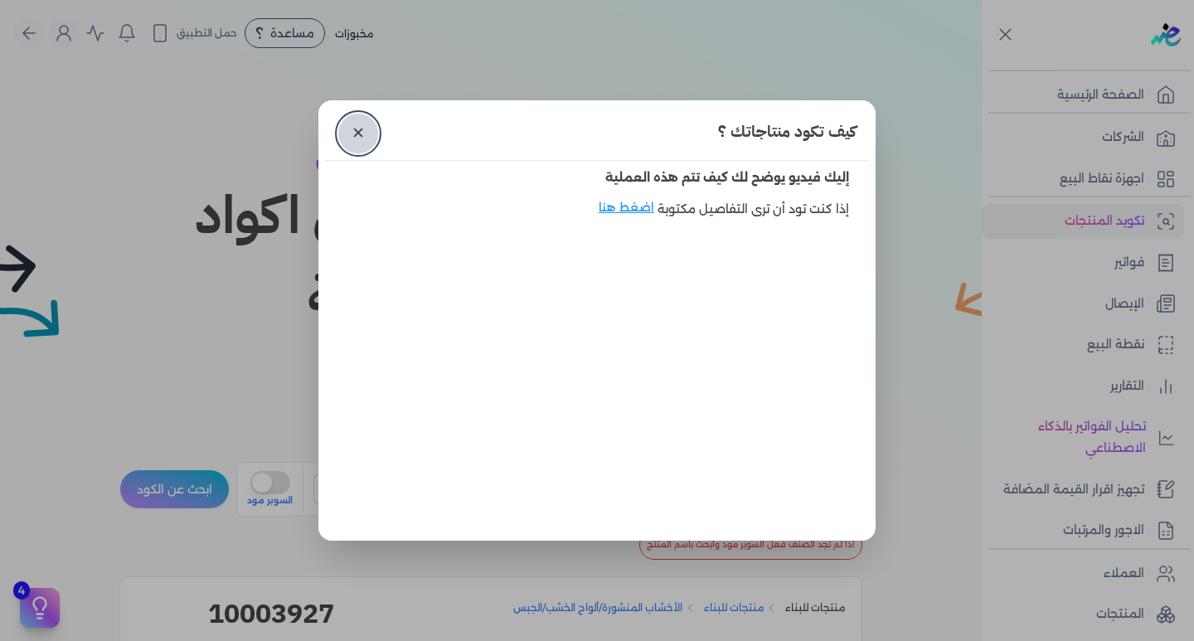
click at [347, 134] on link "✕" at bounding box center [358, 134] width 40 height 40
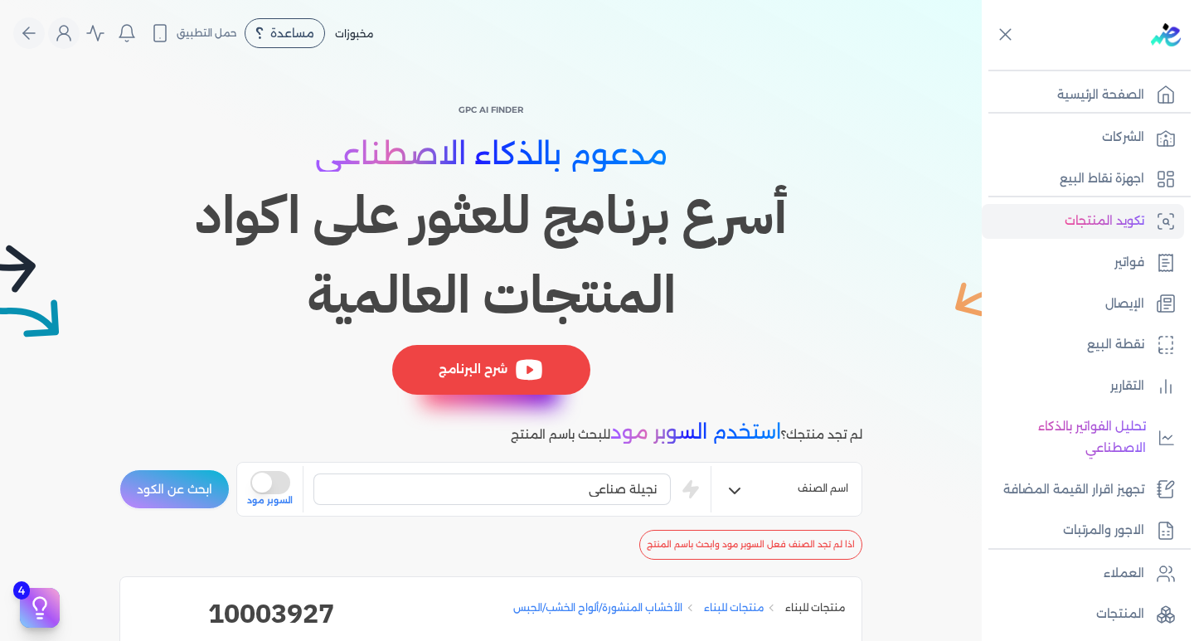
click at [508, 387] on div "شرح البرنامج" at bounding box center [491, 370] width 198 height 50
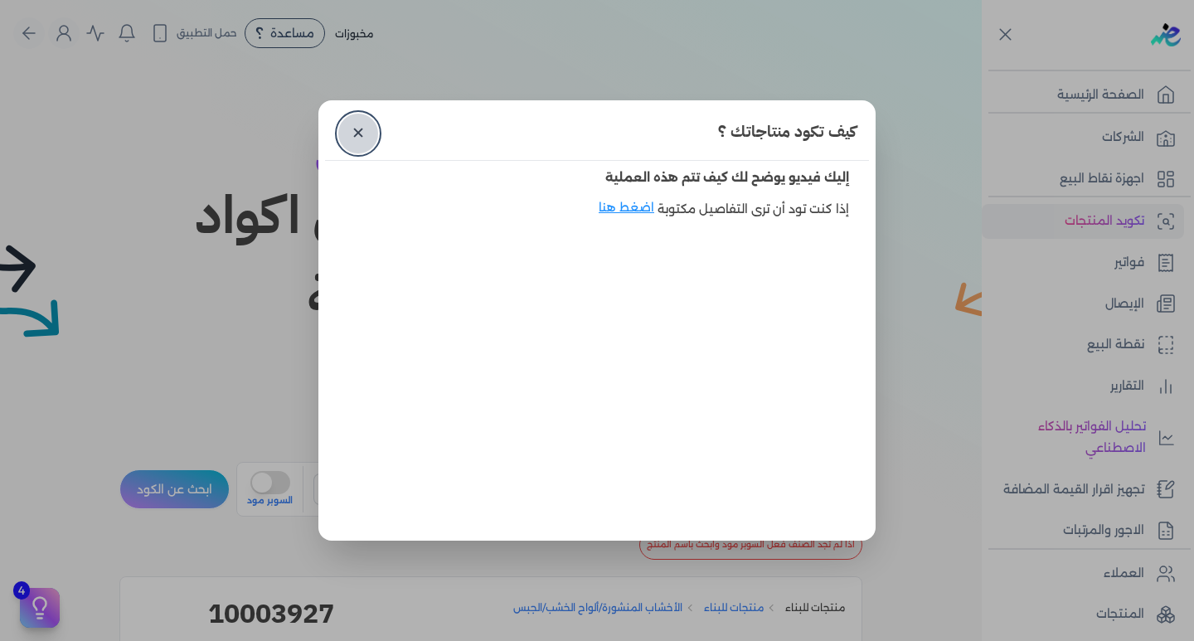
click at [367, 134] on link "✕" at bounding box center [358, 134] width 40 height 40
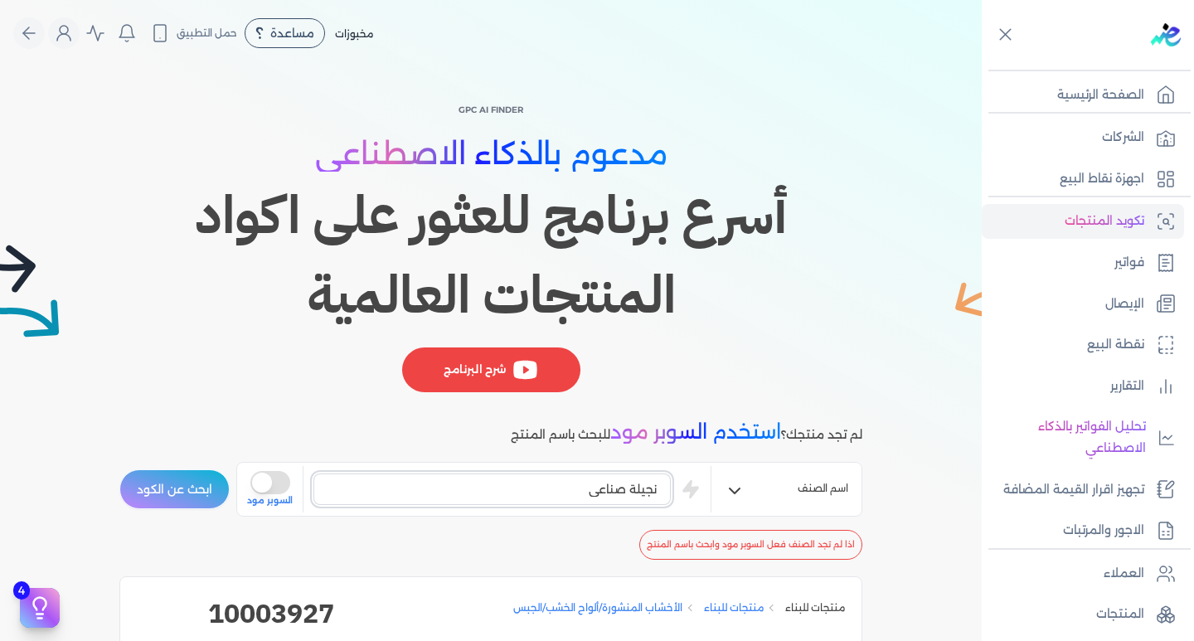
click at [577, 495] on input "نجيلة صناعي" at bounding box center [492, 490] width 357 height 32
type input "ن"
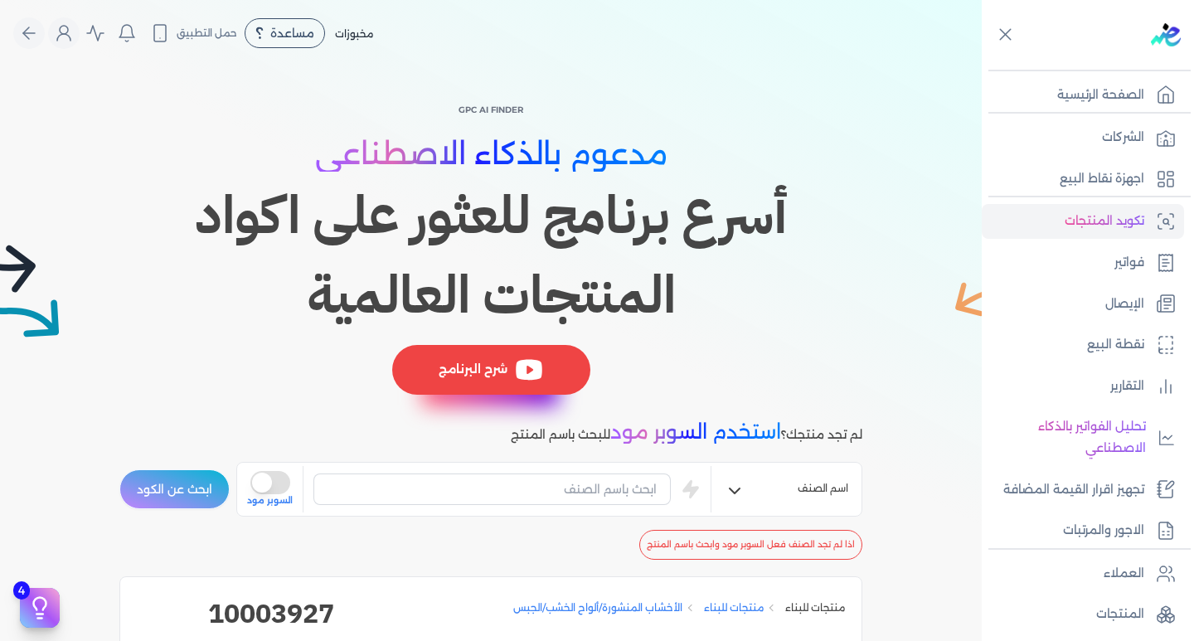
click at [505, 375] on div "شرح البرنامج" at bounding box center [491, 370] width 198 height 50
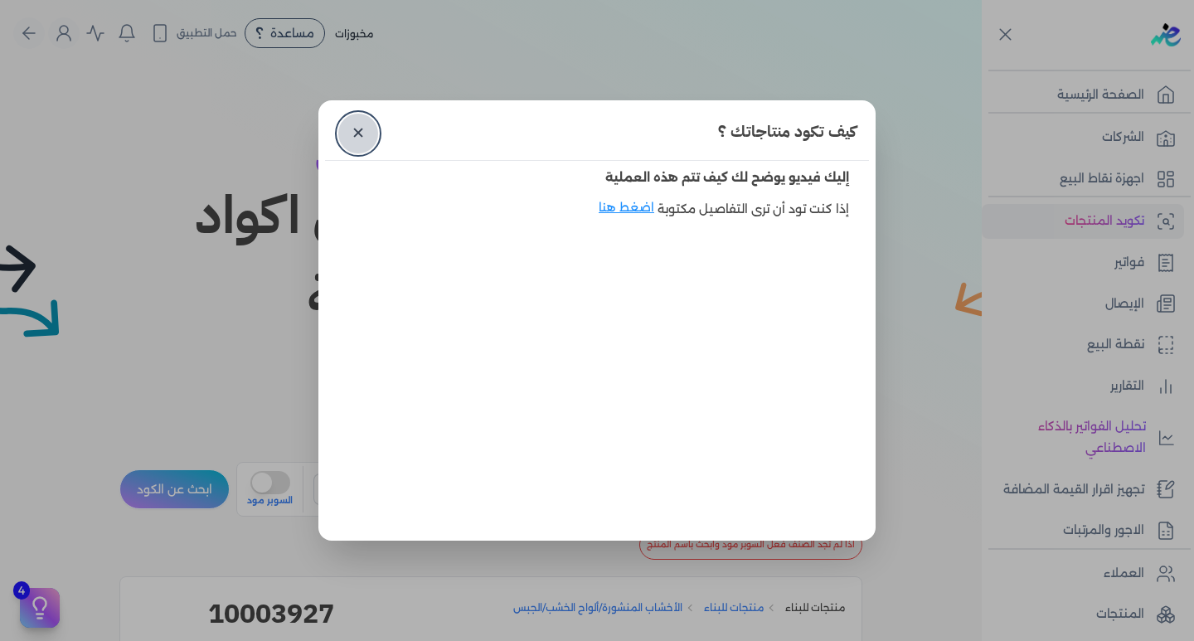
click at [344, 130] on link "✕" at bounding box center [358, 134] width 40 height 40
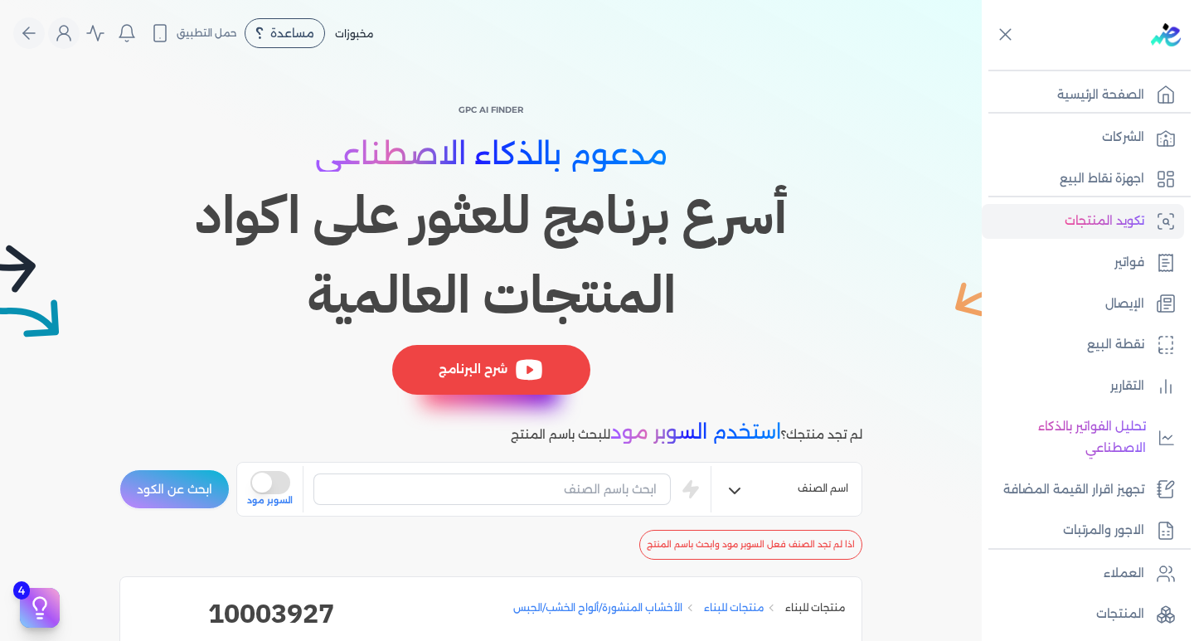
click at [502, 357] on div "شرح البرنامج" at bounding box center [491, 370] width 198 height 50
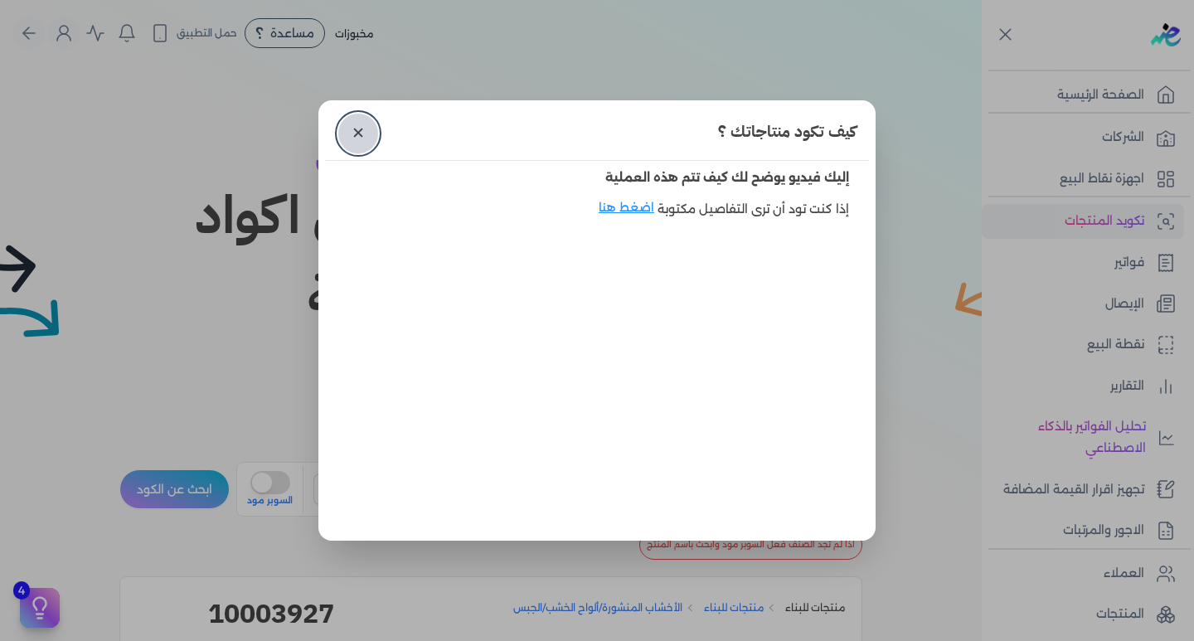
click at [356, 131] on link "✕" at bounding box center [358, 134] width 40 height 40
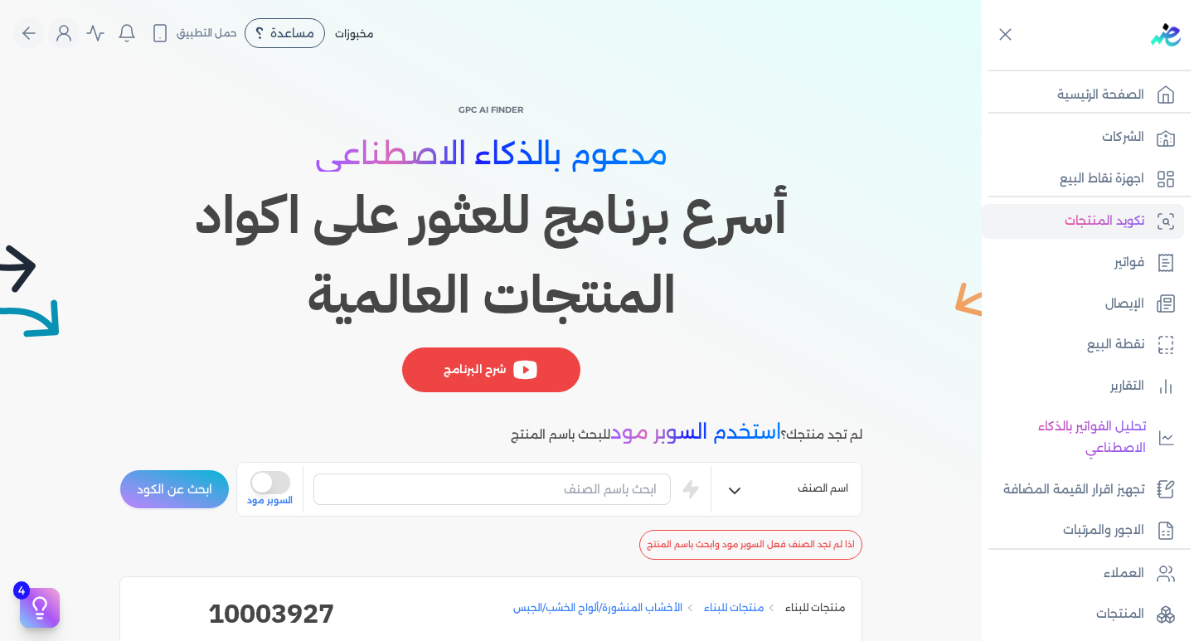
drag, startPoint x: 490, startPoint y: 370, endPoint x: 499, endPoint y: 380, distance: 13.5
click at [491, 370] on div "شرح البرنامج" at bounding box center [490, 370] width 178 height 45
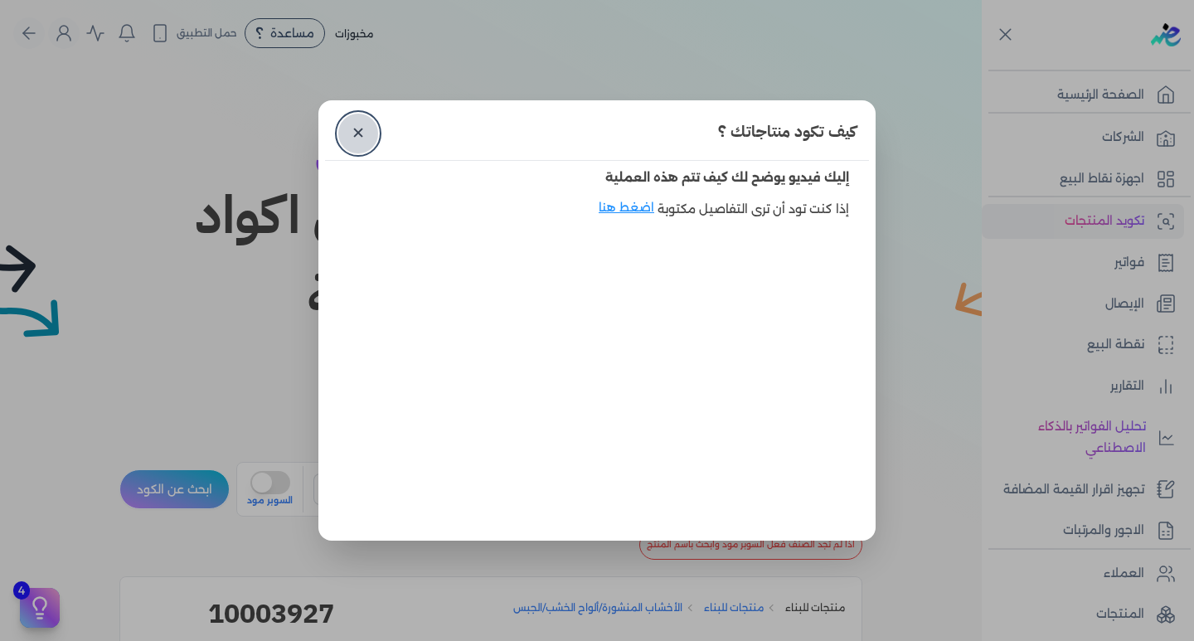
click at [359, 131] on link "✕" at bounding box center [358, 134] width 40 height 40
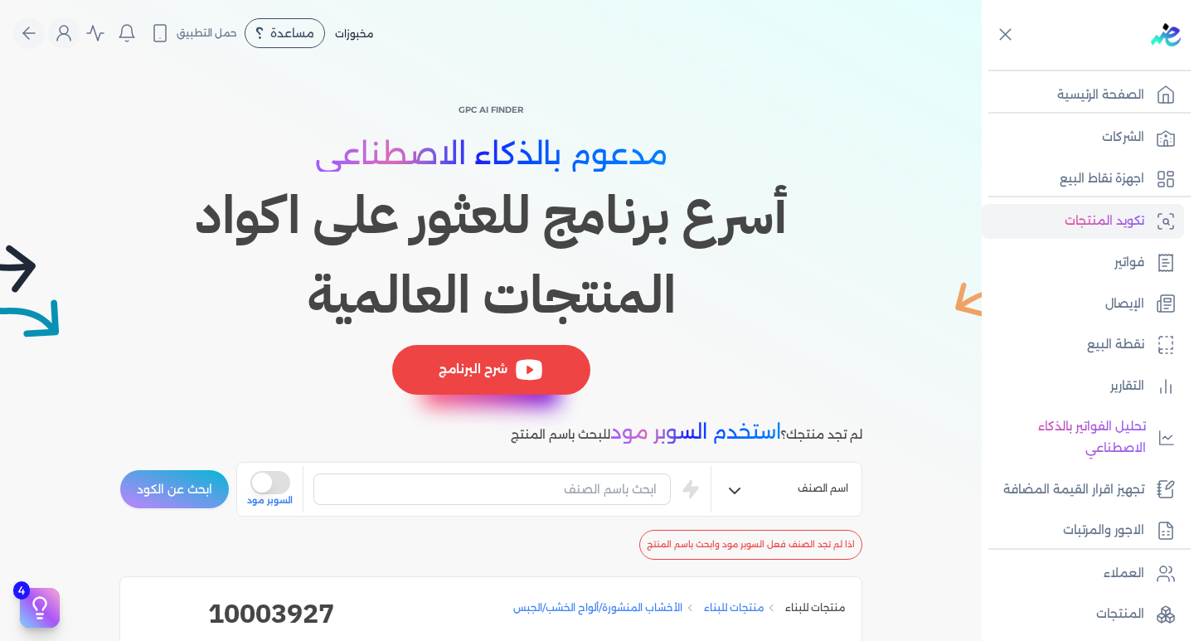
click at [514, 370] on div "شرح البرنامج" at bounding box center [491, 370] width 198 height 50
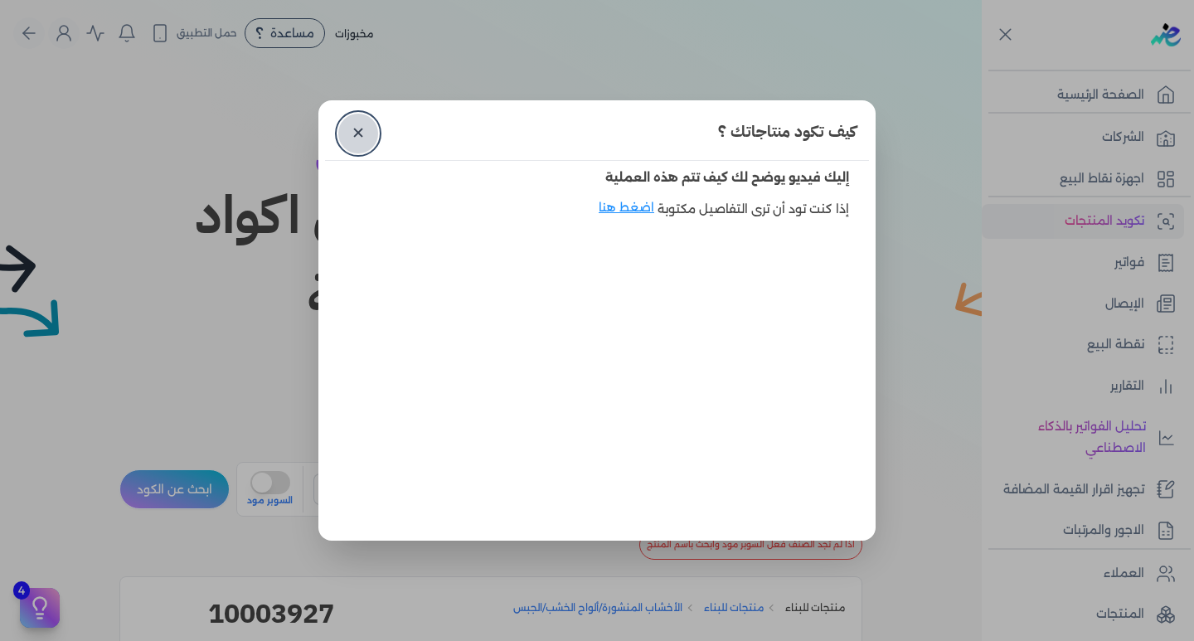
click at [362, 129] on link "✕" at bounding box center [358, 134] width 40 height 40
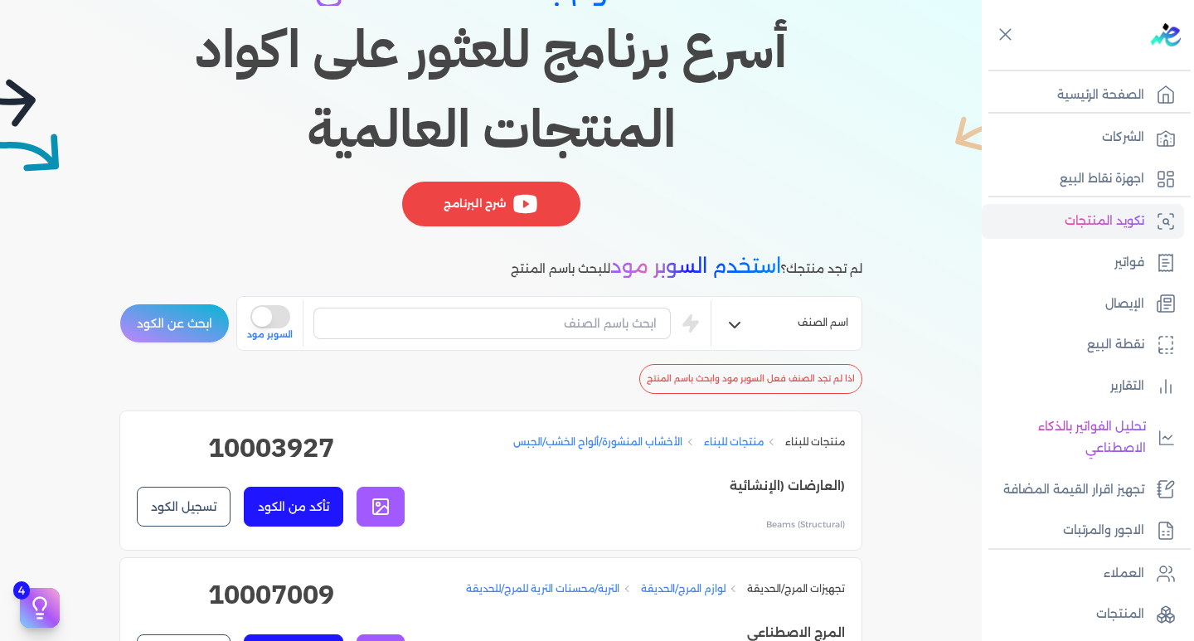
scroll to position [249, 0]
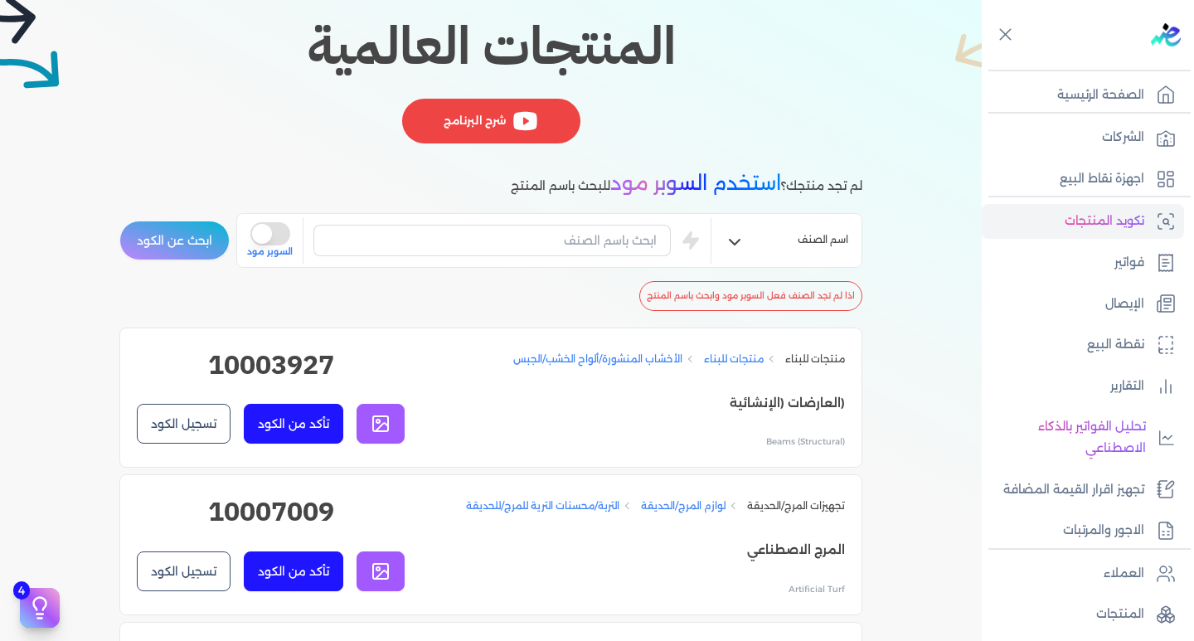
click at [183, 583] on button "تسجيل الكود" at bounding box center [184, 572] width 94 height 40
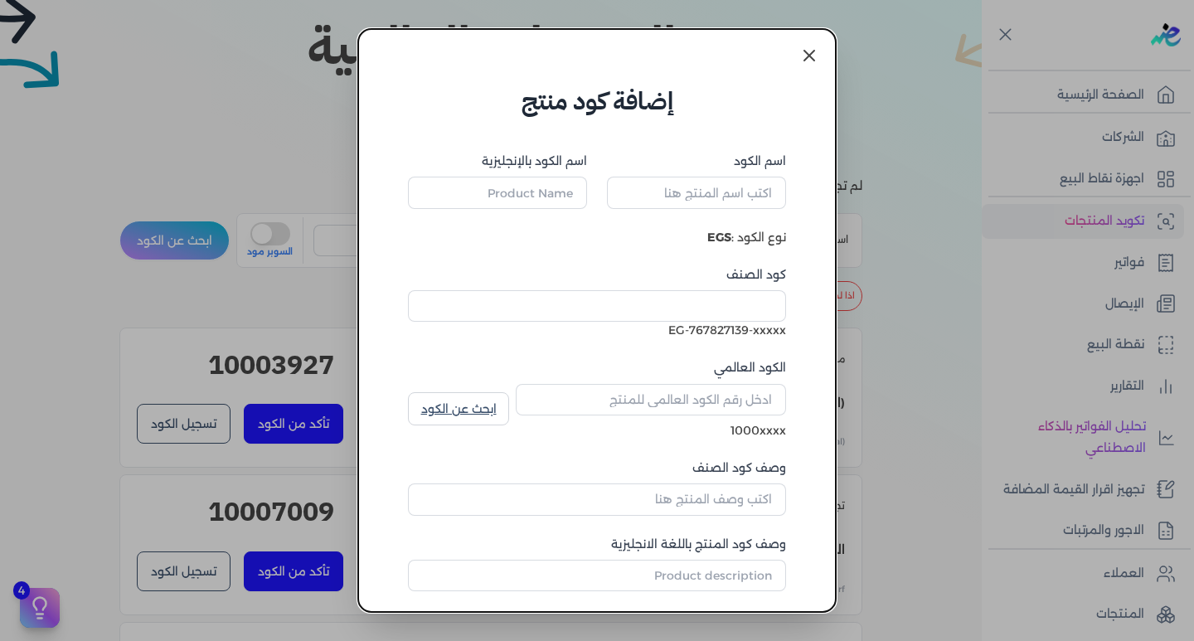
type input "المرج الاصطناعي"
type input "Artificial Turf"
type input "10007009"
type input "التربة/محسنات الترية للمرج/للحديقة"
type input "Lawn/Garden Soil/Soil Amendments"
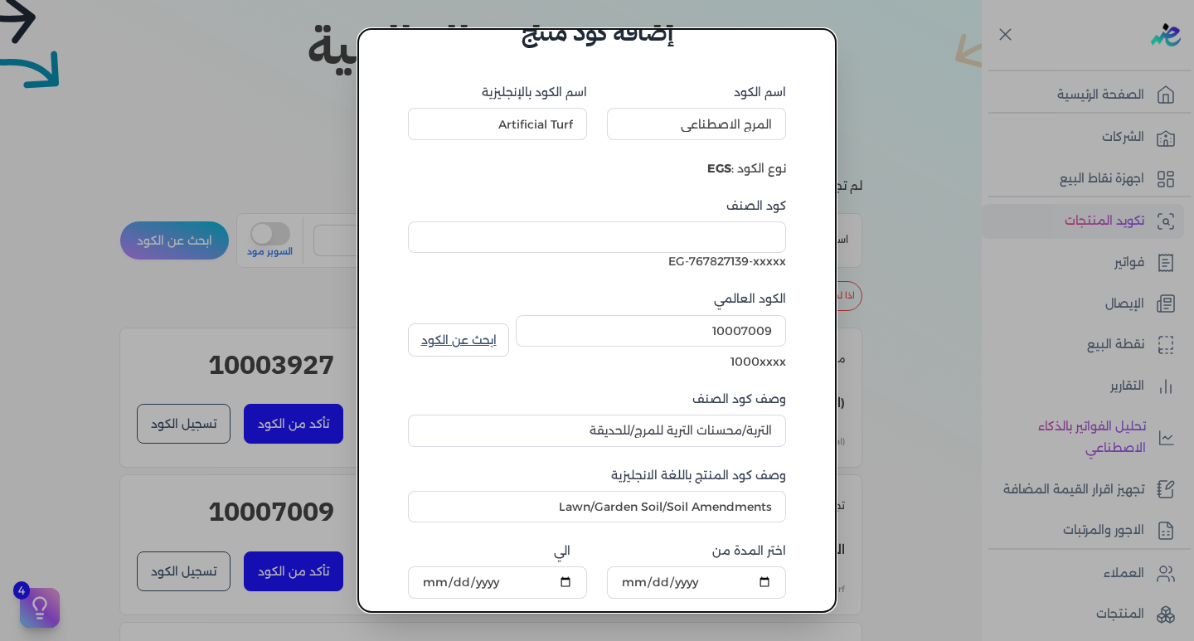
scroll to position [0, 0]
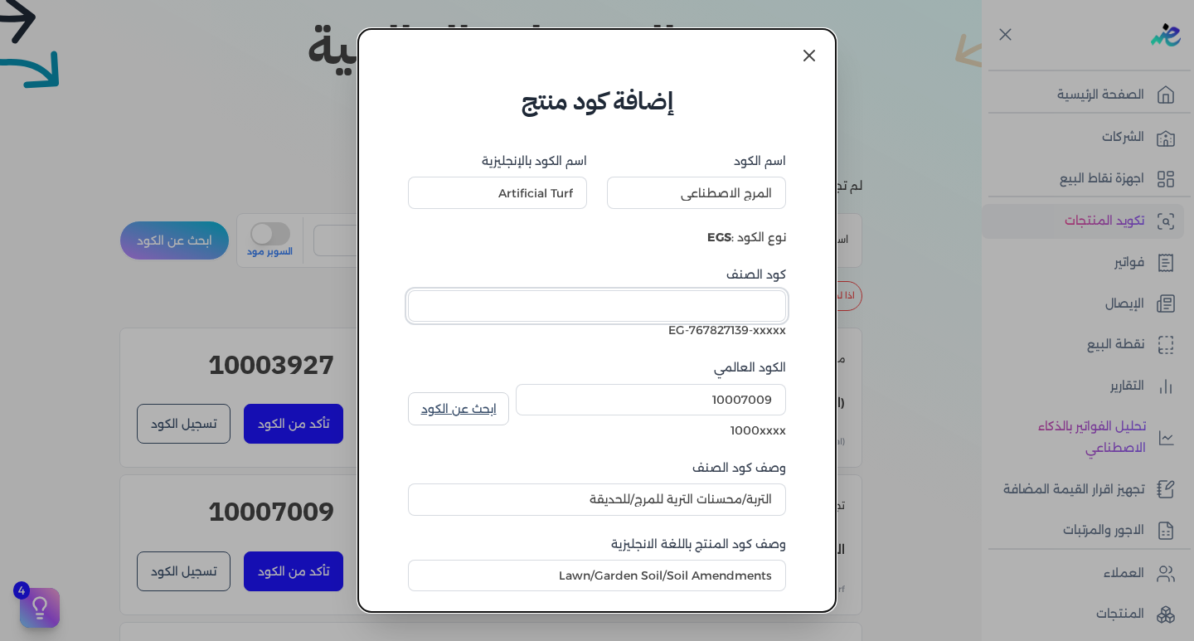
click at [749, 316] on input "كود الصنف" at bounding box center [597, 306] width 378 height 32
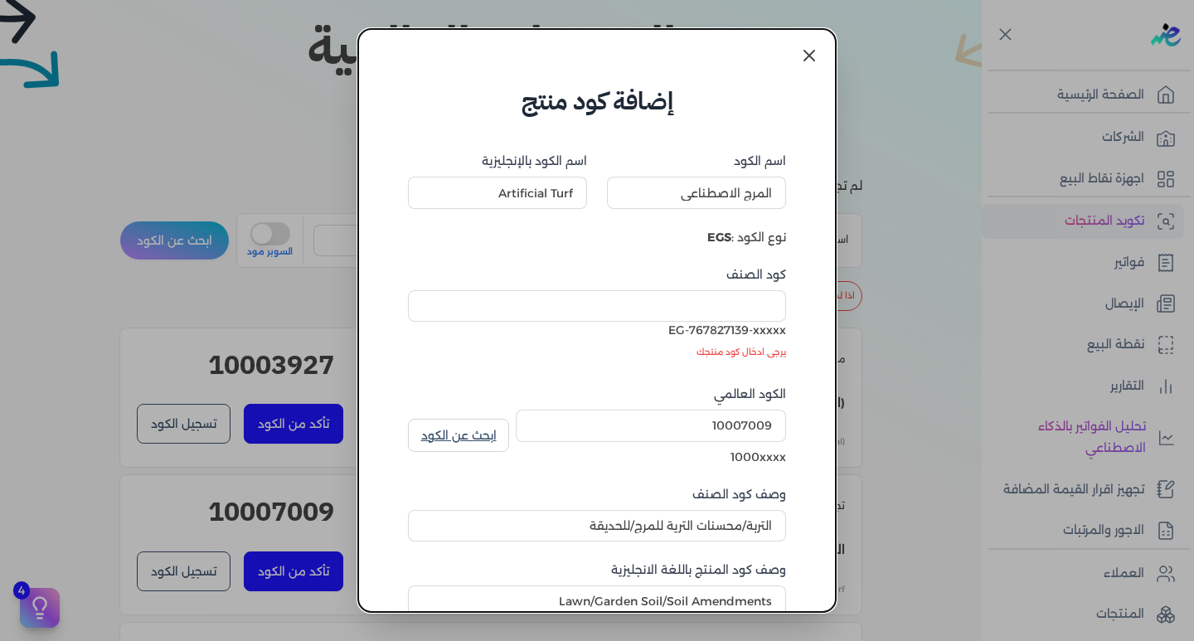
click at [411, 358] on form "اسم الكود المرج الاصطناعي اسم الكود بالإنجليزية Artificial Turf نوع الكود : EGS…" at bounding box center [596, 454] width 411 height 670
click at [810, 65] on icon at bounding box center [810, 56] width 20 height 20
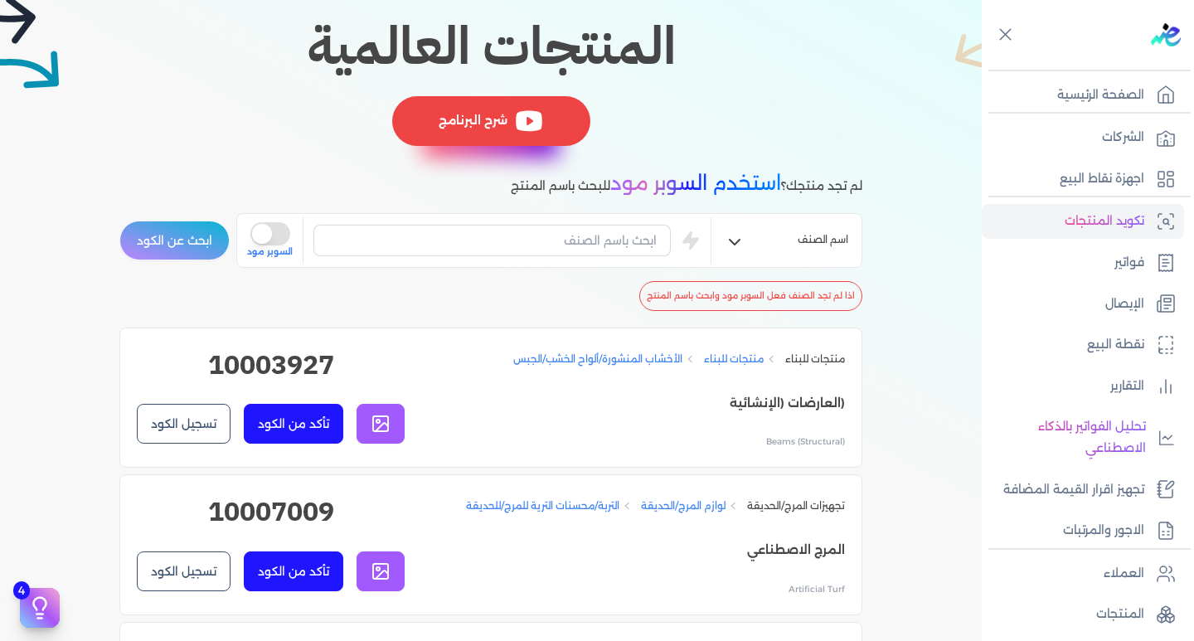
click at [536, 115] on icon at bounding box center [529, 120] width 27 height 21
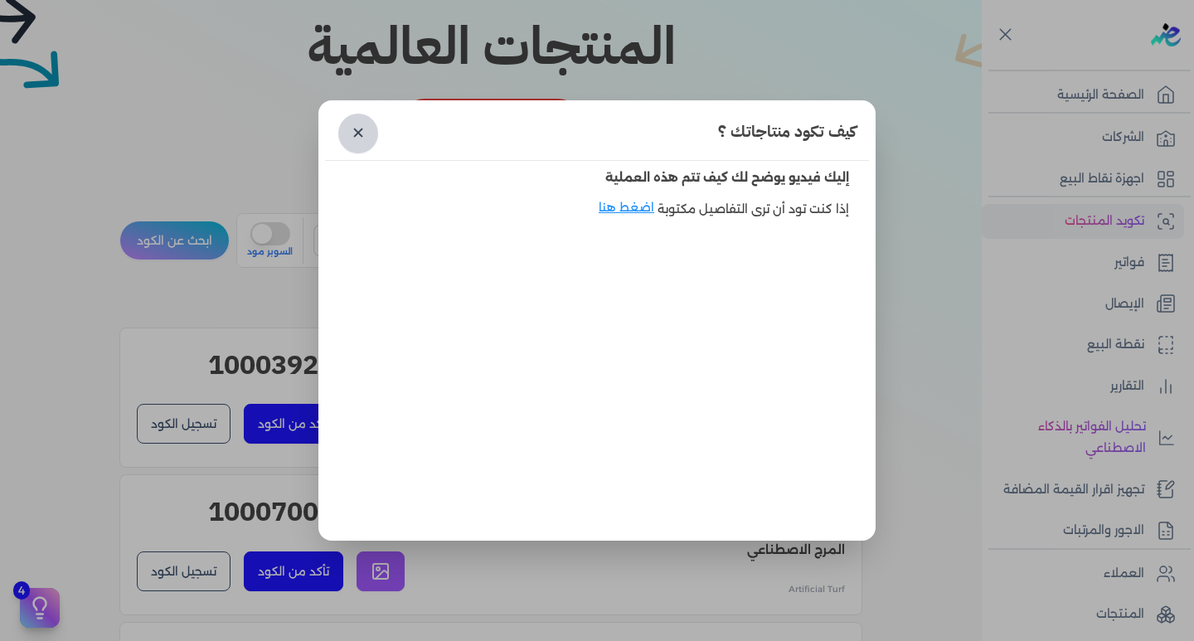
click at [362, 132] on link "✕" at bounding box center [358, 134] width 40 height 40
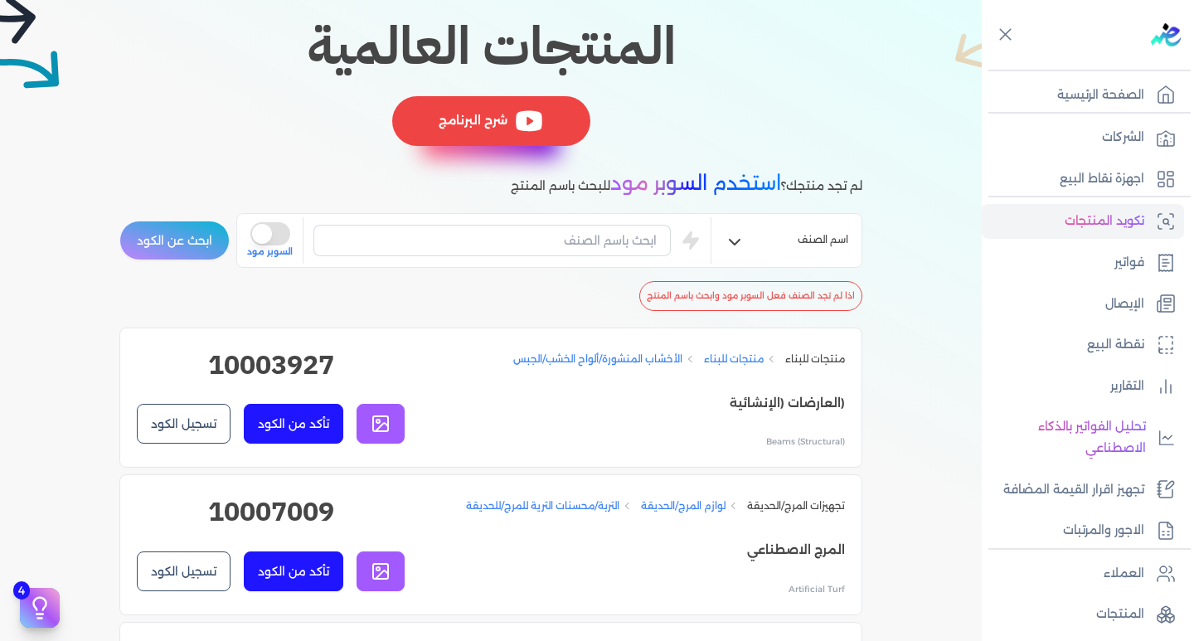
click at [475, 122] on div "شرح البرنامج" at bounding box center [491, 121] width 198 height 50
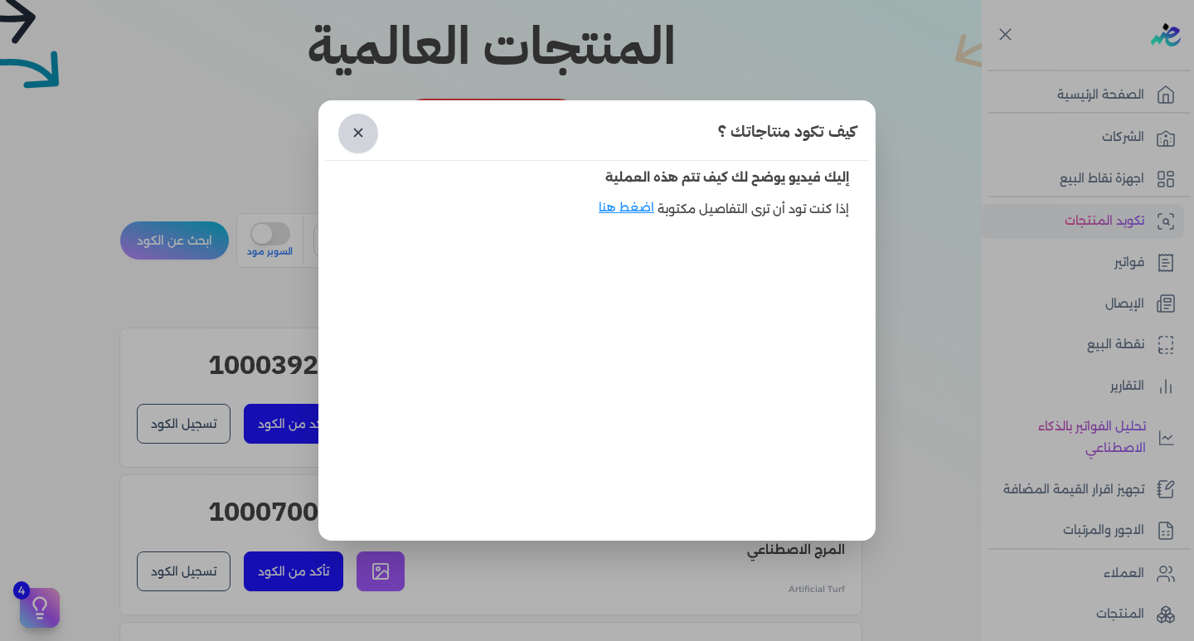
click at [352, 129] on link "✕" at bounding box center [358, 134] width 40 height 40
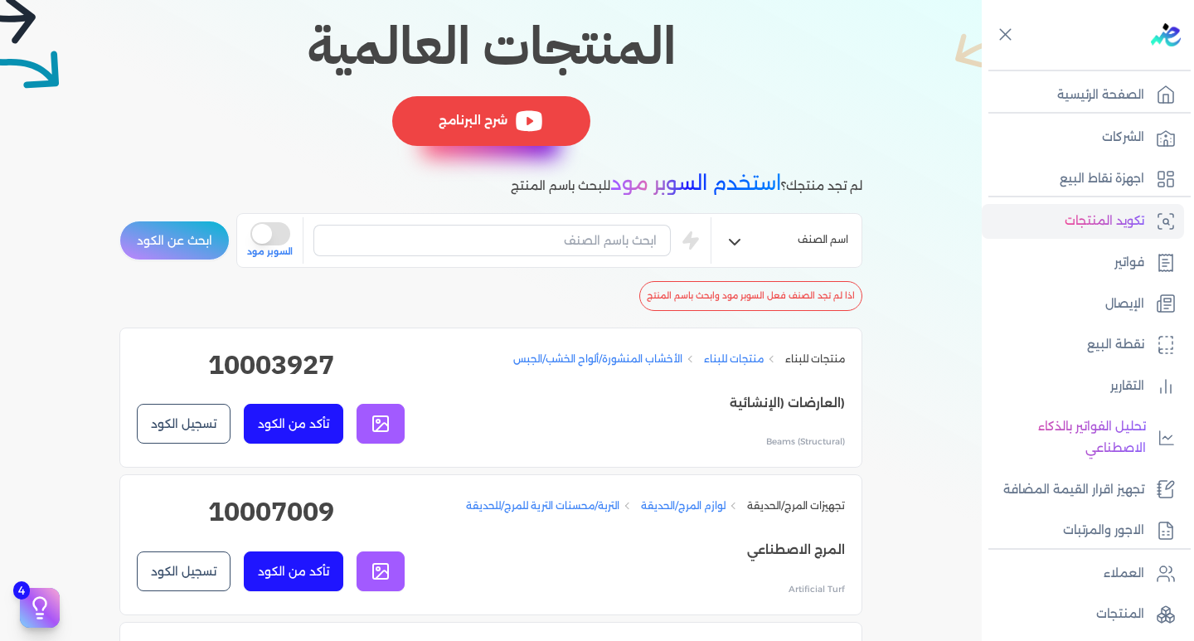
click at [482, 131] on div "شرح البرنامج" at bounding box center [491, 121] width 198 height 50
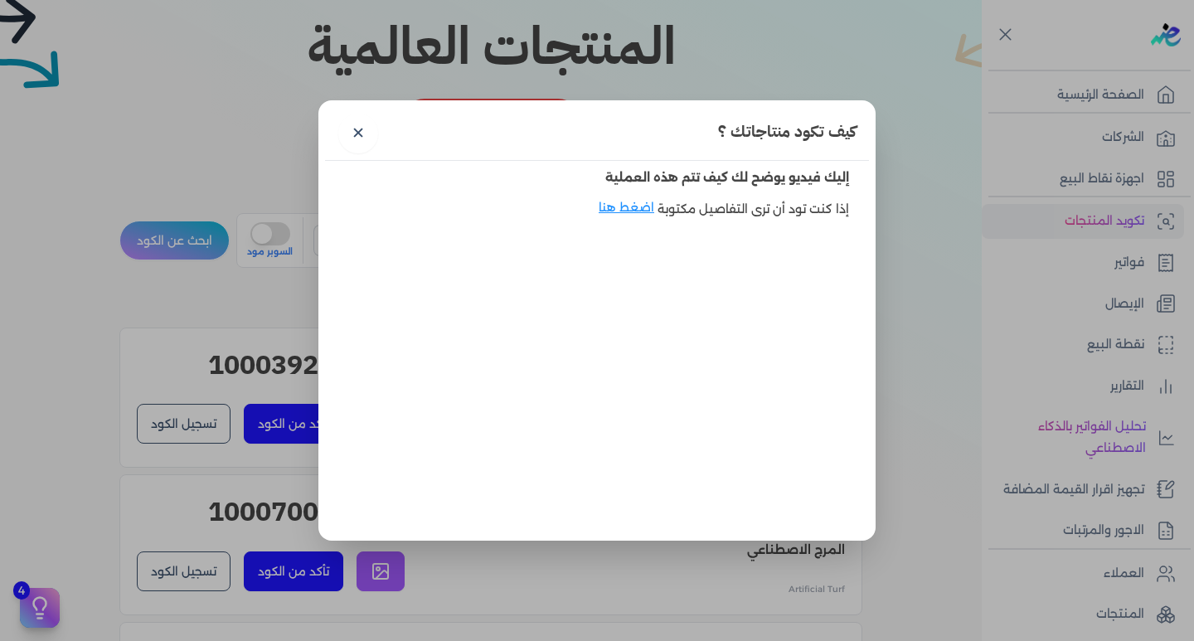
drag, startPoint x: 352, startPoint y: 132, endPoint x: 339, endPoint y: 52, distance: 80.6
click at [353, 133] on link "✕" at bounding box center [358, 134] width 40 height 40
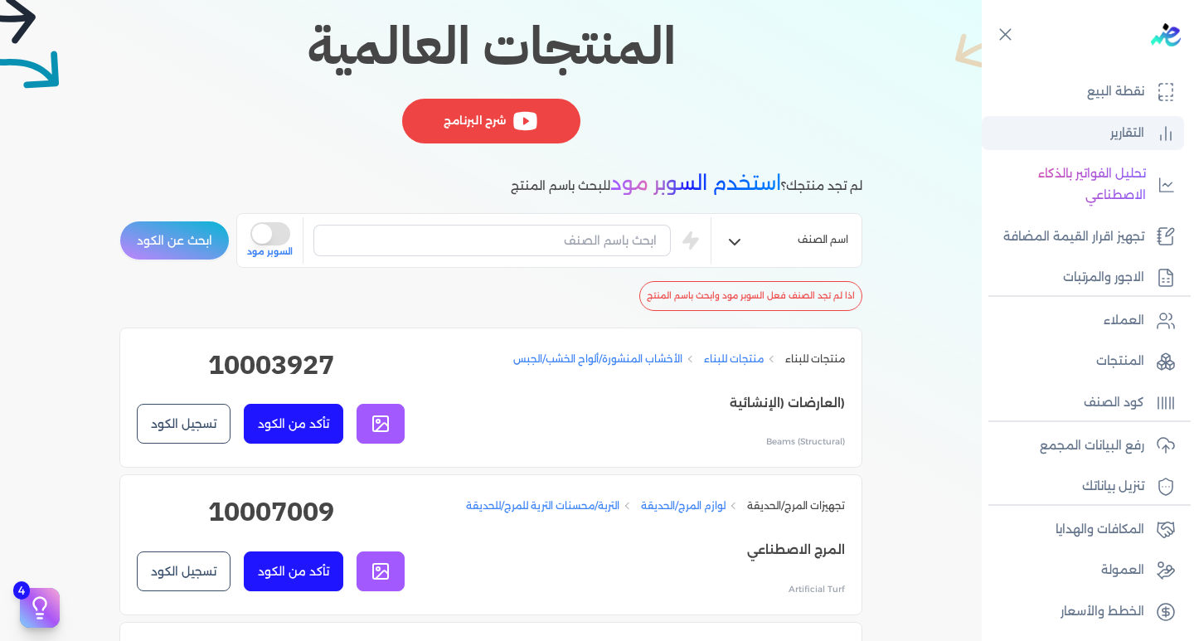
scroll to position [255, 0]
click at [299, 474] on li "منتجات للبناء منتجات للبناء الأخشاب المنشورة/ألواح الخشب/الجبس (العارضات (الإنش…" at bounding box center [490, 544] width 743 height 141
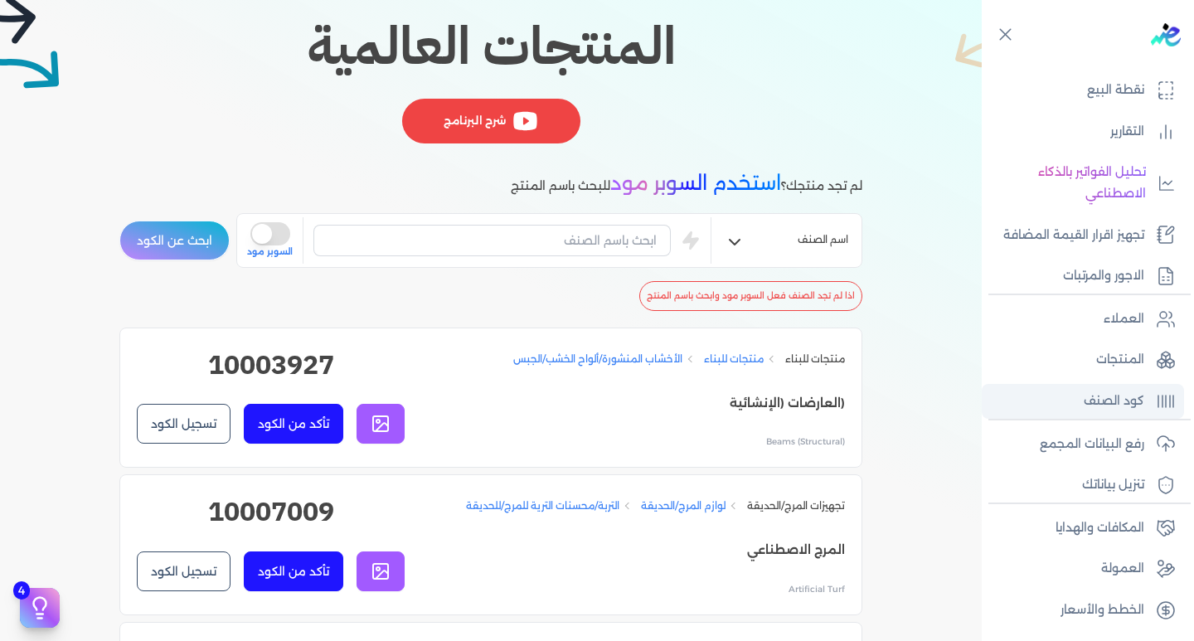
click at [1092, 387] on link "كود الصنف" at bounding box center [1083, 401] width 202 height 35
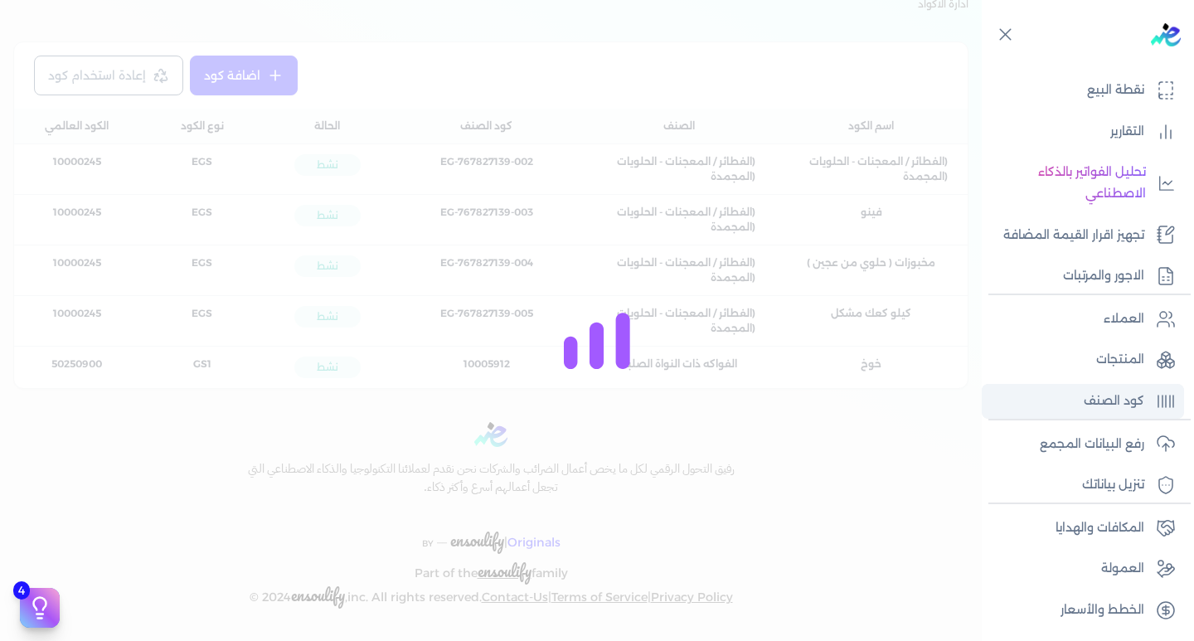
scroll to position [110, 0]
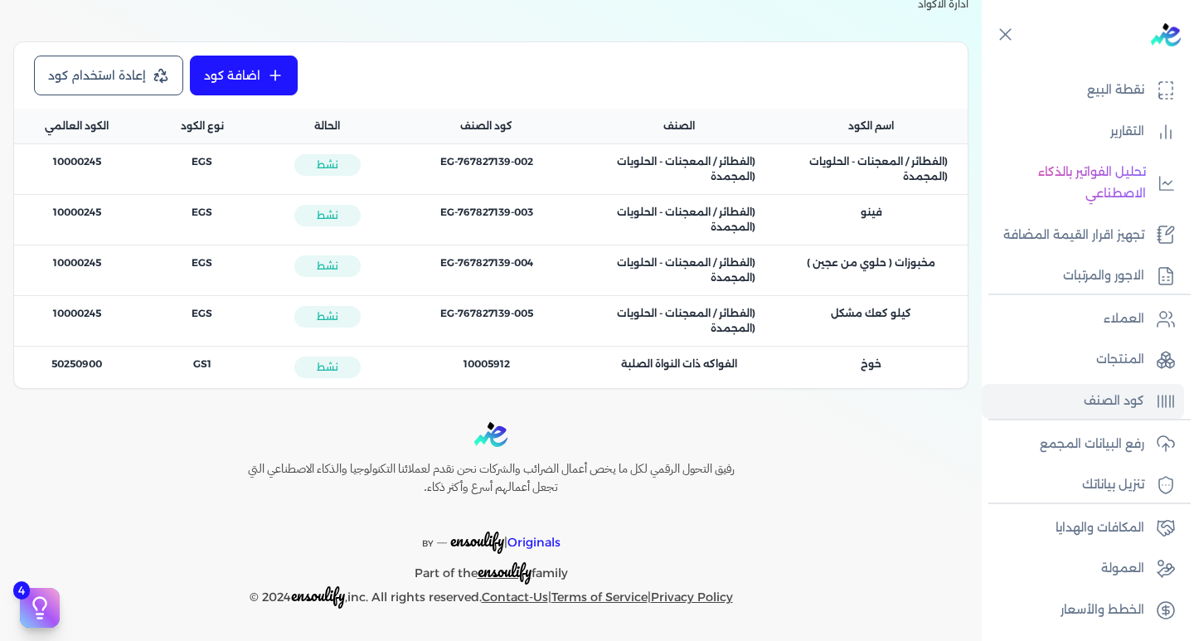
click at [233, 85] on link "اضافة كود" at bounding box center [244, 76] width 108 height 40
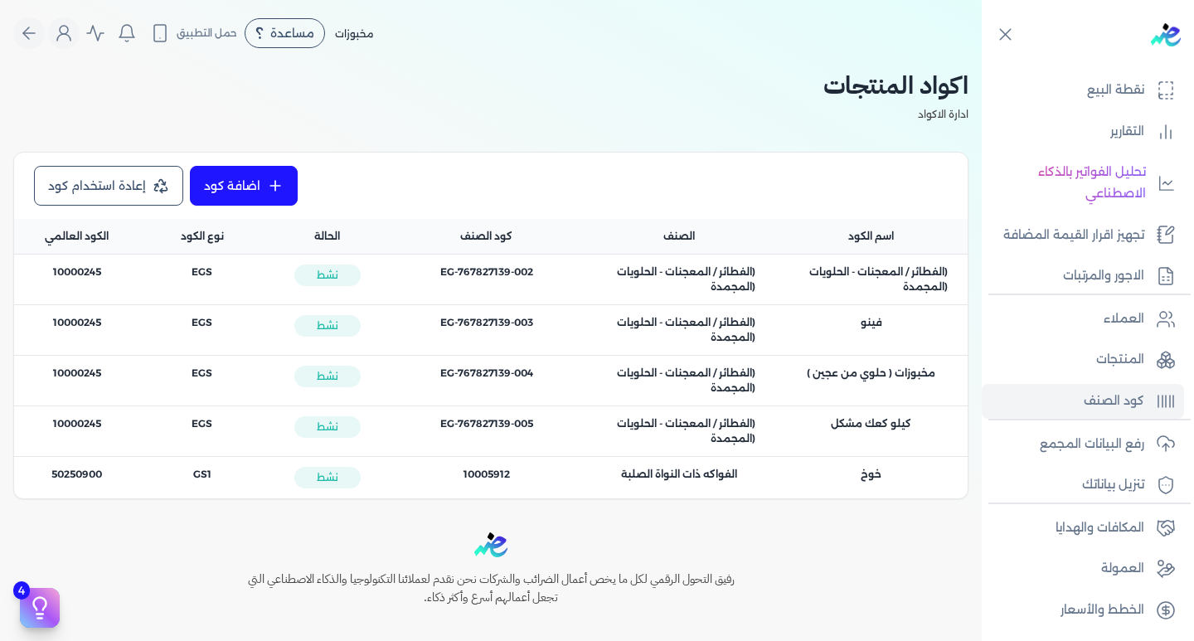
click at [103, 182] on link "إعادة استخدام كود" at bounding box center [108, 186] width 149 height 40
click at [123, 176] on link "إعادة استخدام كود" at bounding box center [108, 186] width 149 height 40
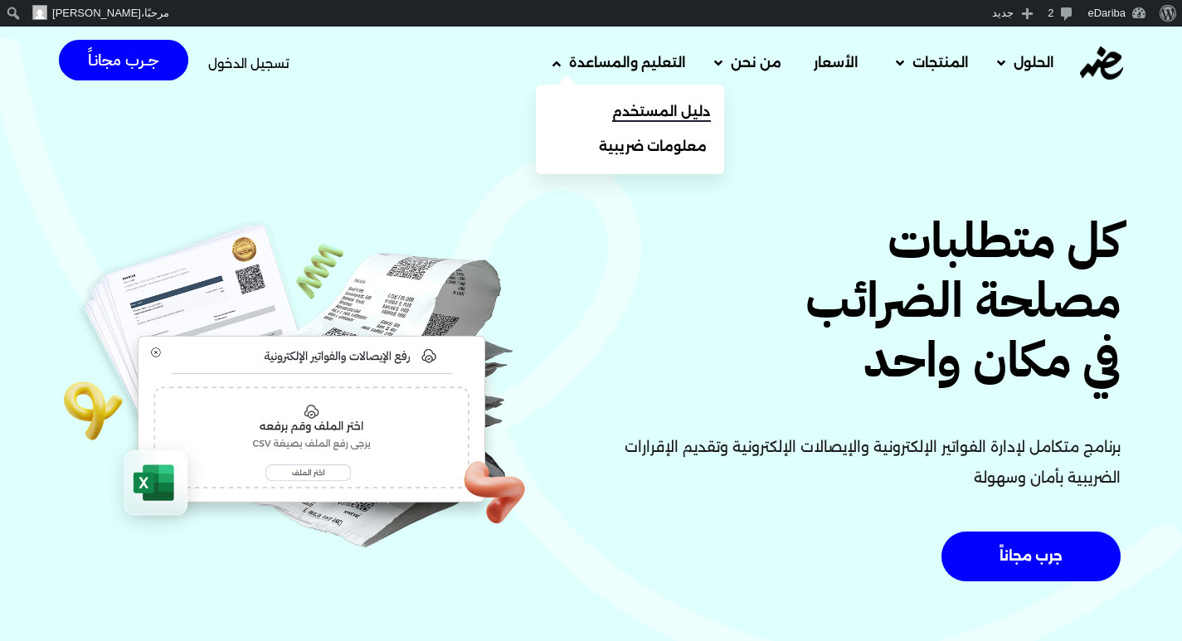
click at [626, 108] on span "دليل المستخدم" at bounding box center [661, 112] width 99 height 20
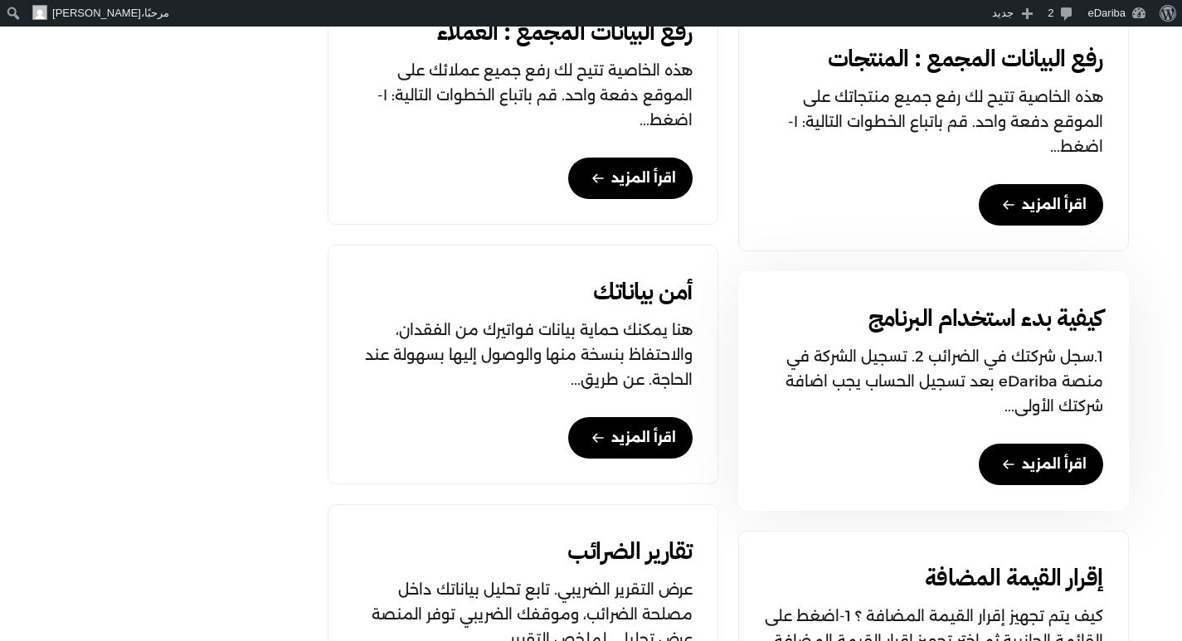
scroll to position [1161, 0]
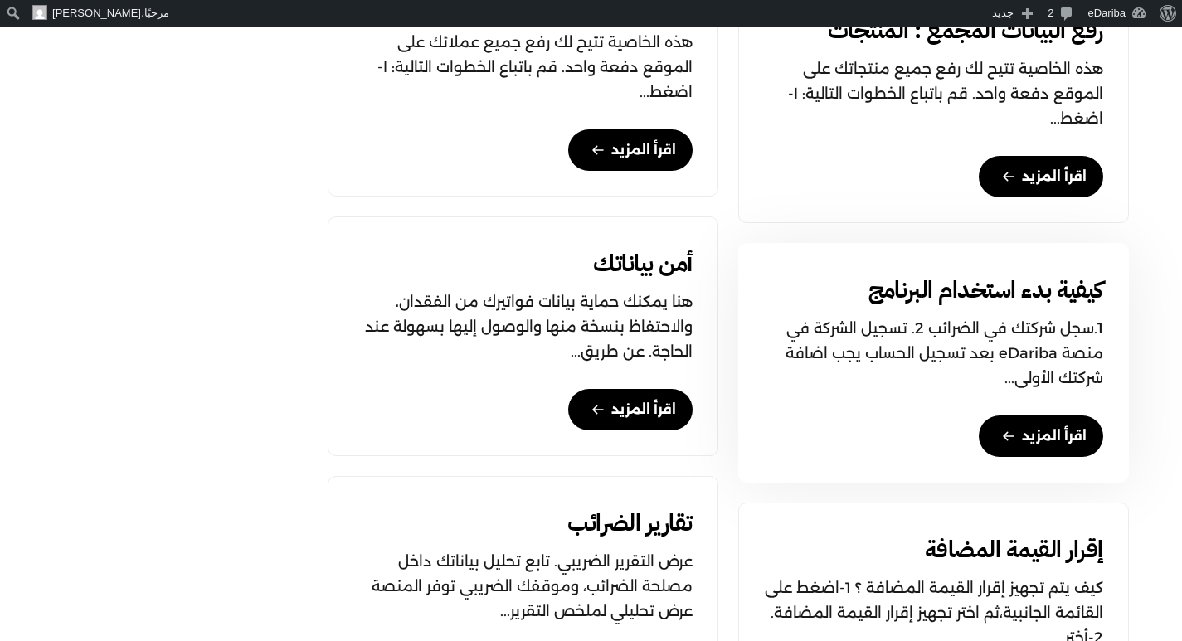
click at [1045, 428] on link "اقرأ المزيد" at bounding box center [1041, 436] width 124 height 41
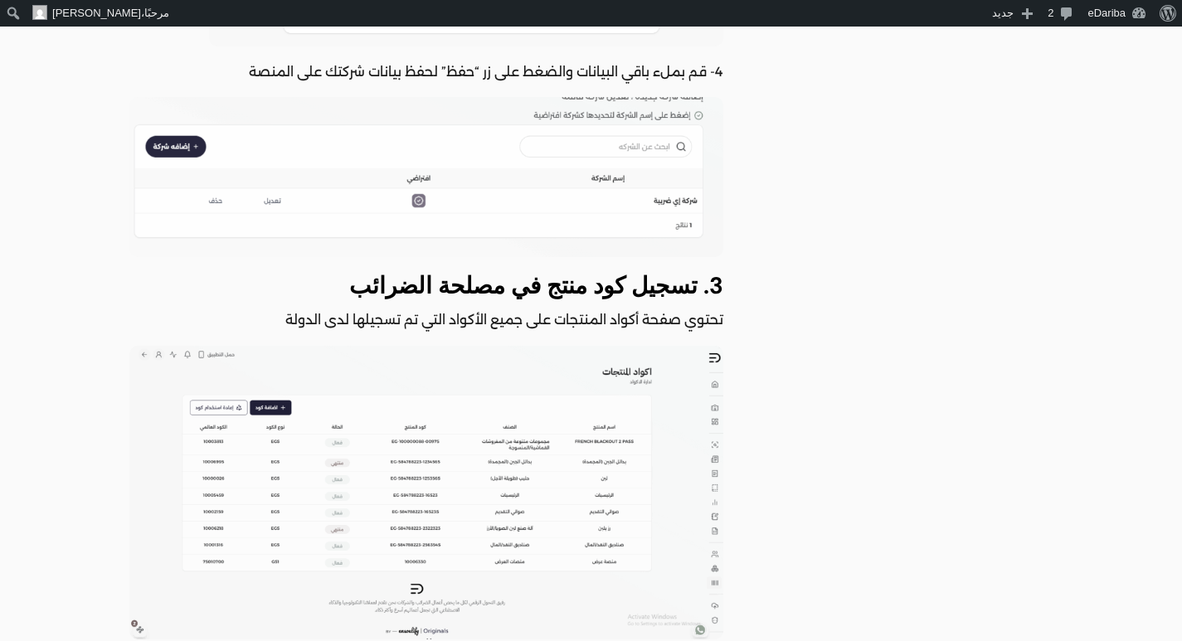
scroll to position [2405, 0]
